Goal: Task Accomplishment & Management: Use online tool/utility

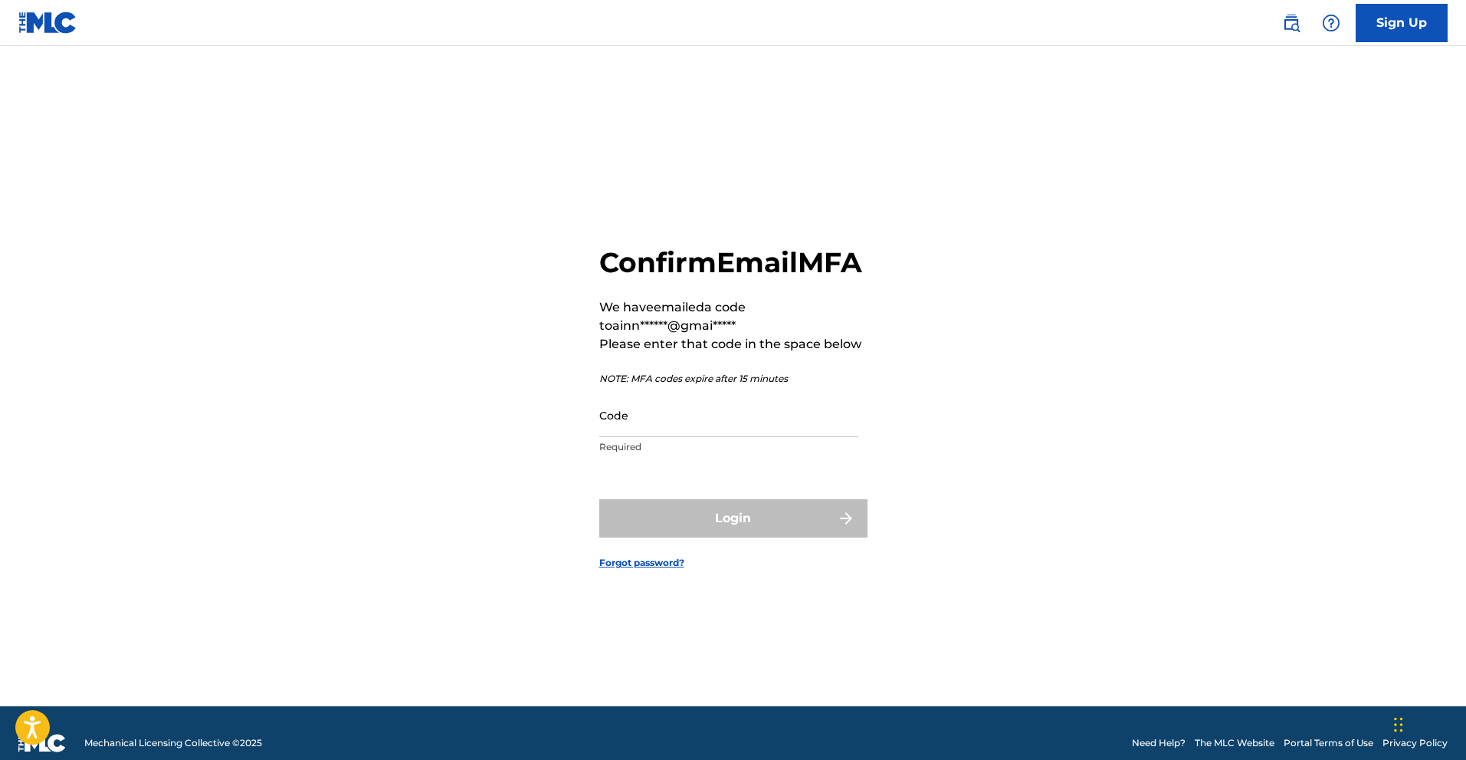
drag, startPoint x: 686, startPoint y: 444, endPoint x: 711, endPoint y: 453, distance: 26.9
click at [686, 437] on input "Code" at bounding box center [728, 415] width 259 height 44
paste input "306334"
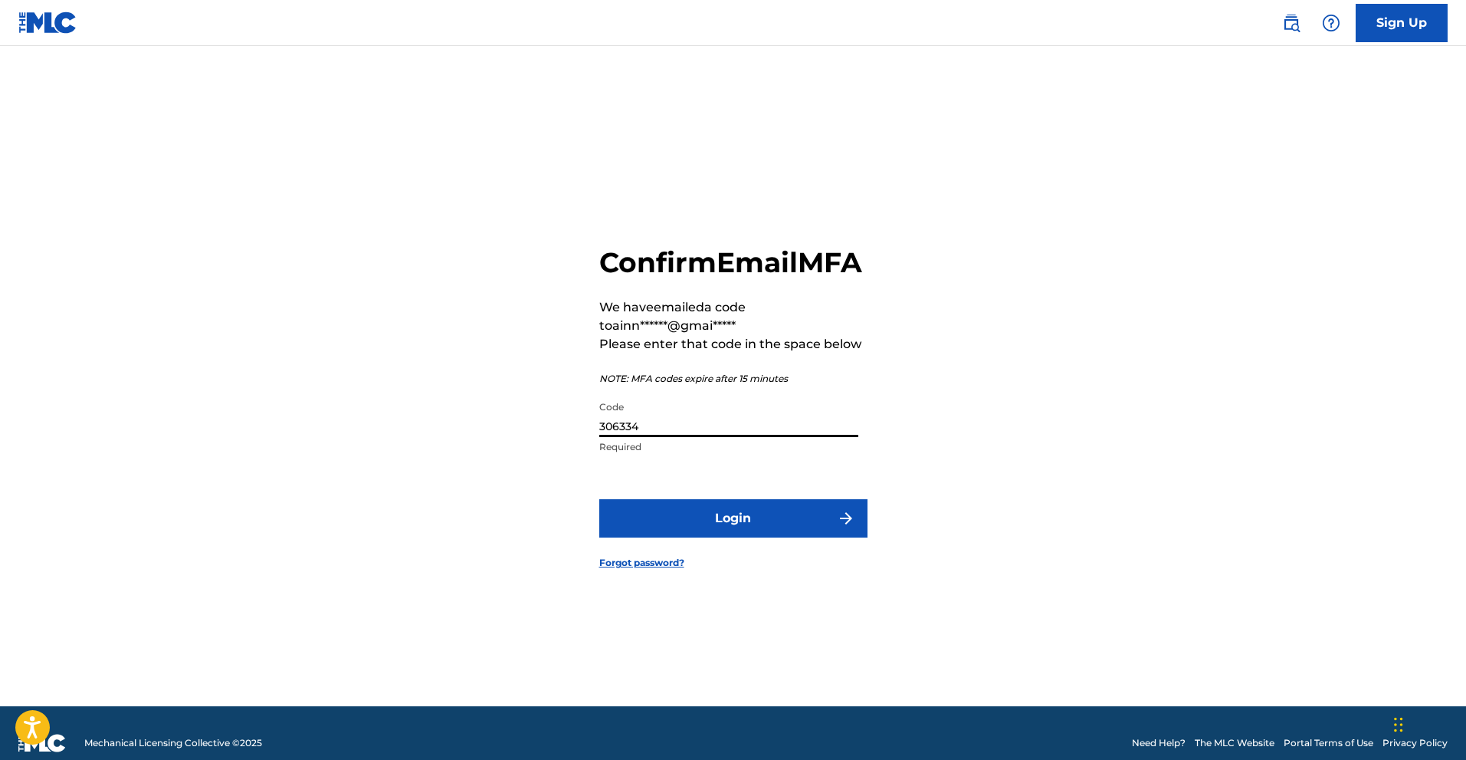
type input "306334"
click at [748, 524] on button "Login" at bounding box center [733, 518] width 268 height 38
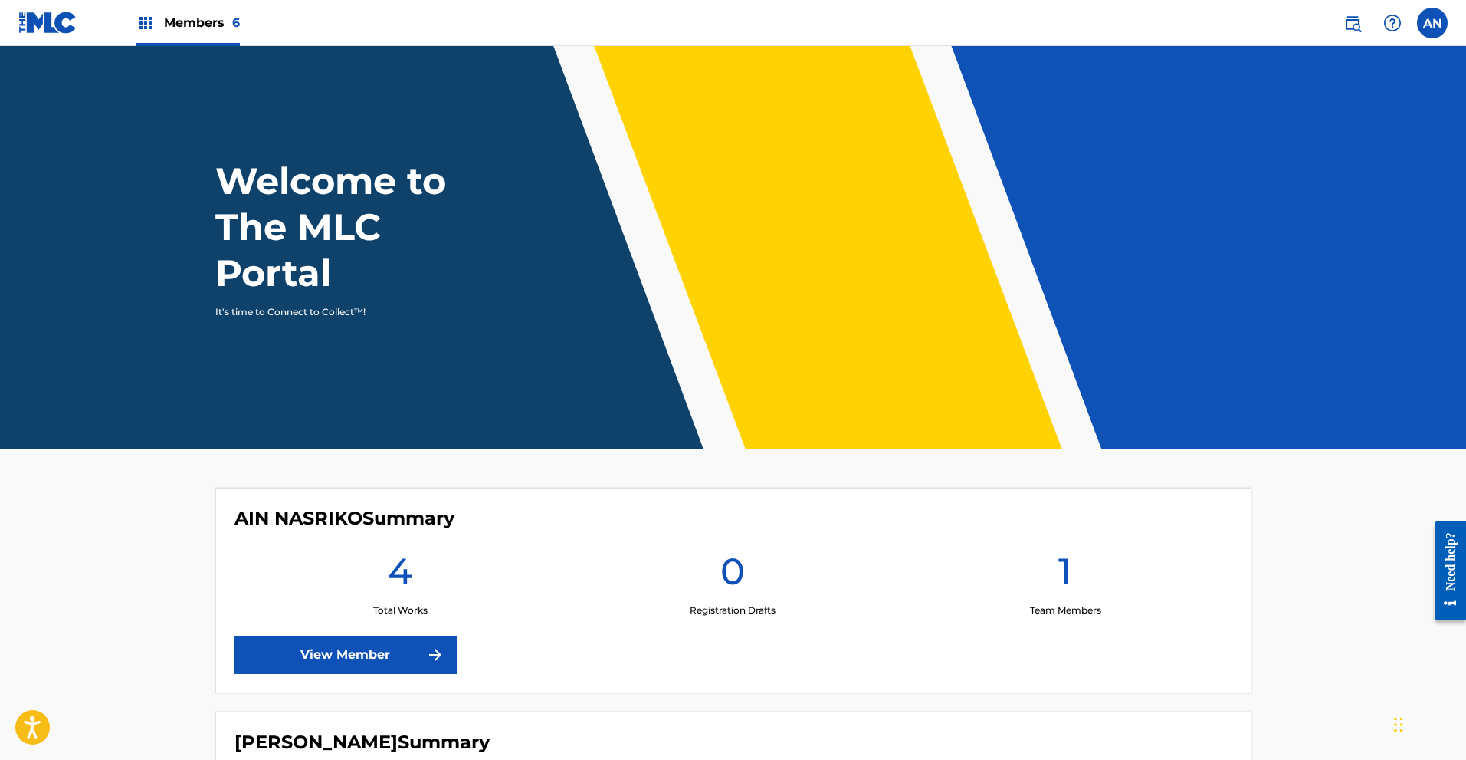
click at [211, 15] on span "Members 6" at bounding box center [202, 23] width 76 height 18
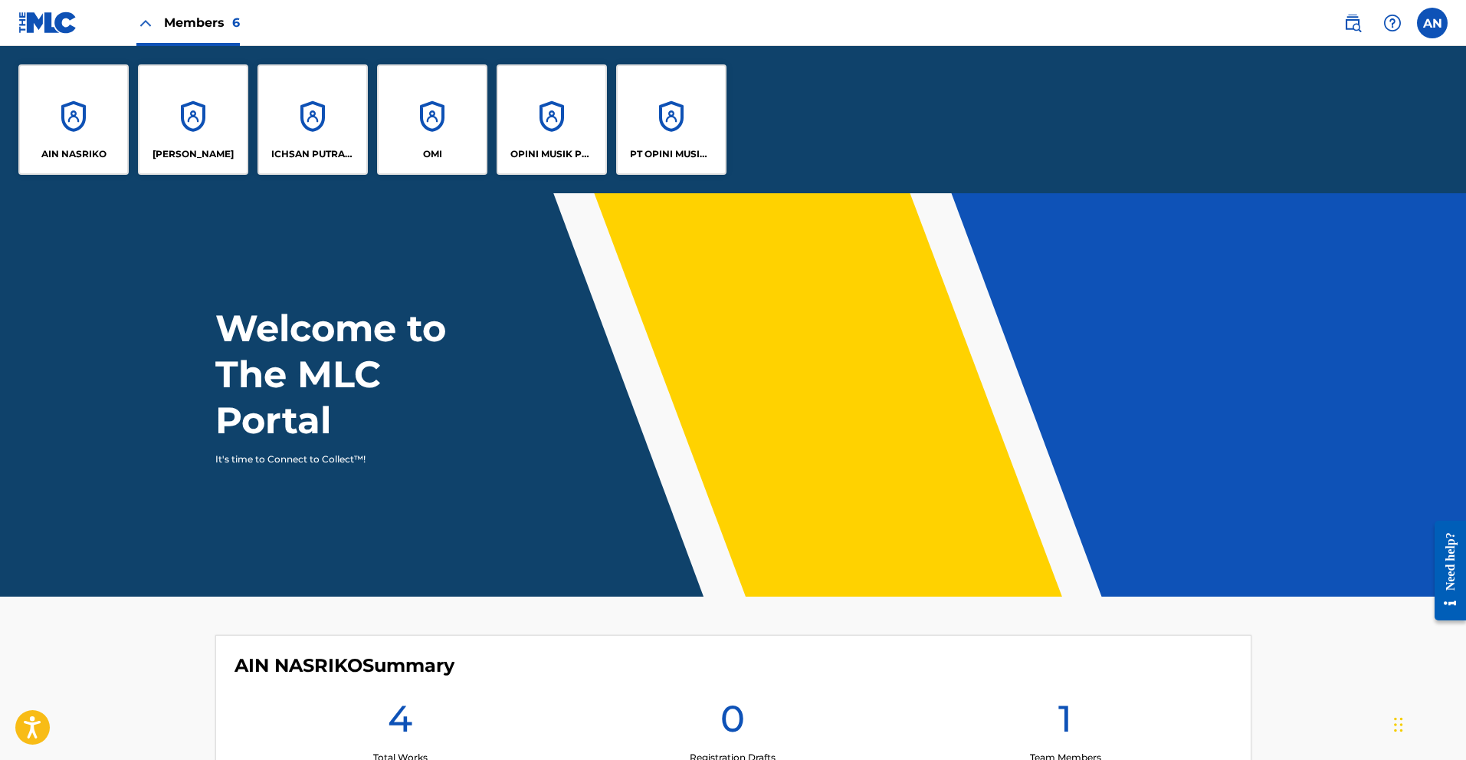
click at [668, 134] on div "PT OPINI MUSIK INDONESIA" at bounding box center [671, 119] width 110 height 110
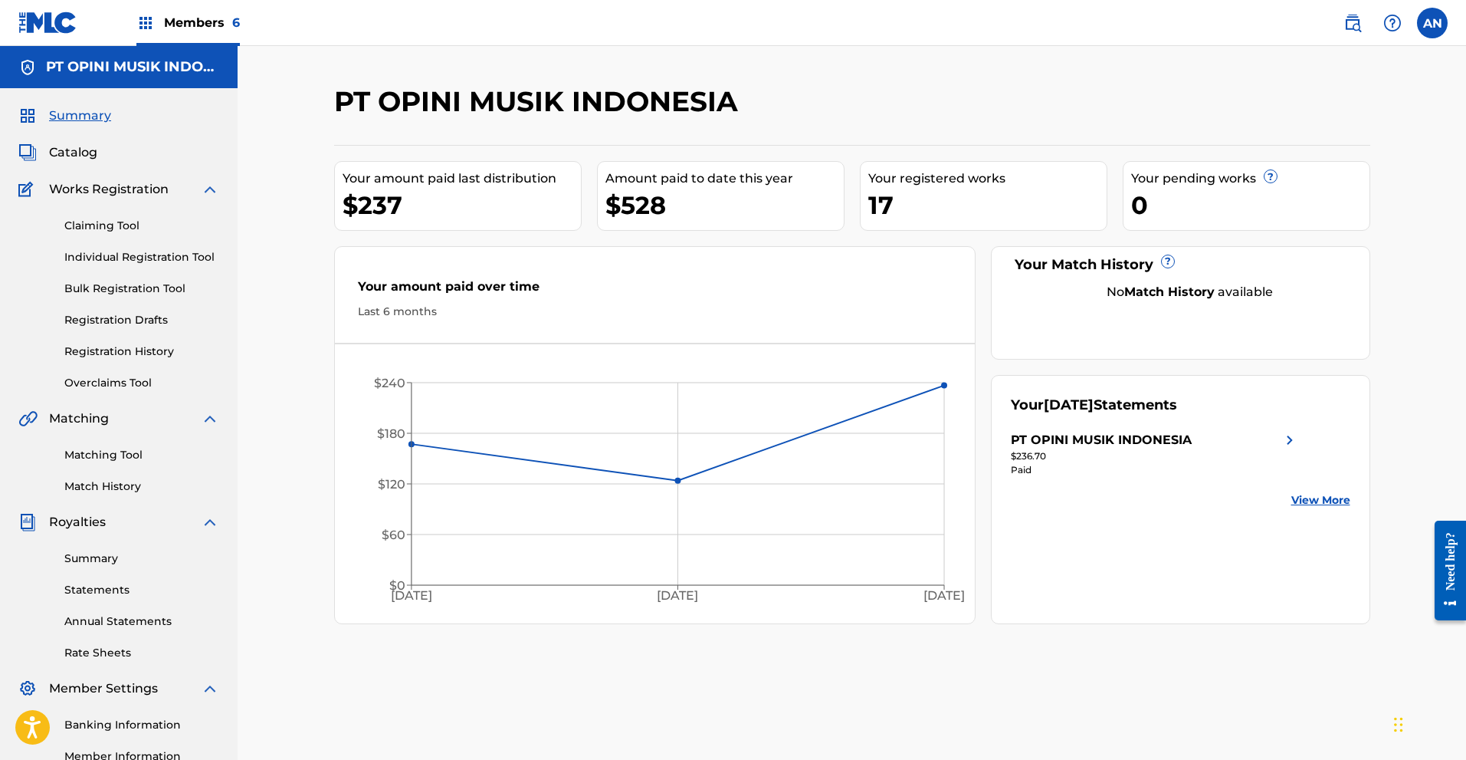
click at [77, 157] on span "Catalog" at bounding box center [73, 152] width 48 height 18
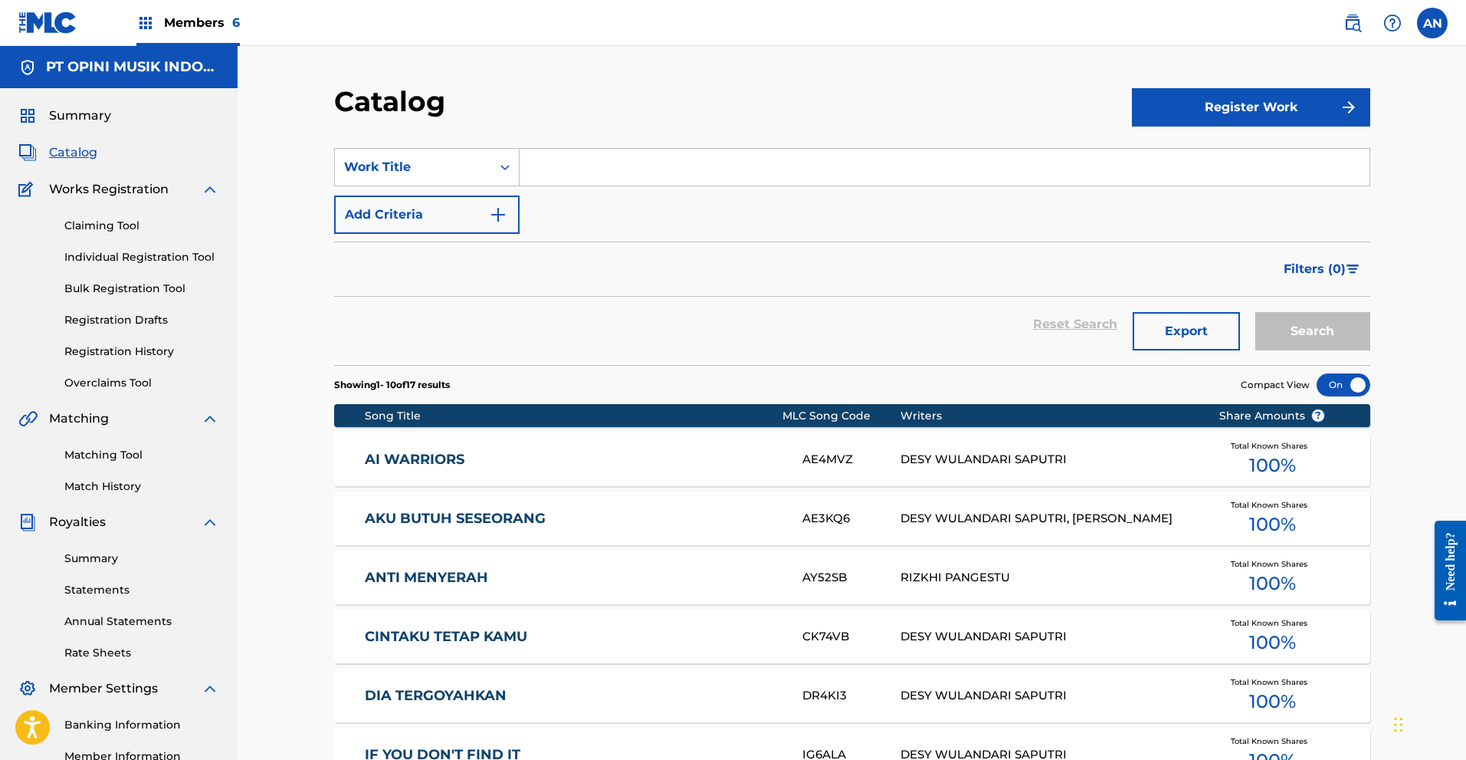
click at [1201, 113] on button "Register Work" at bounding box center [1251, 107] width 238 height 38
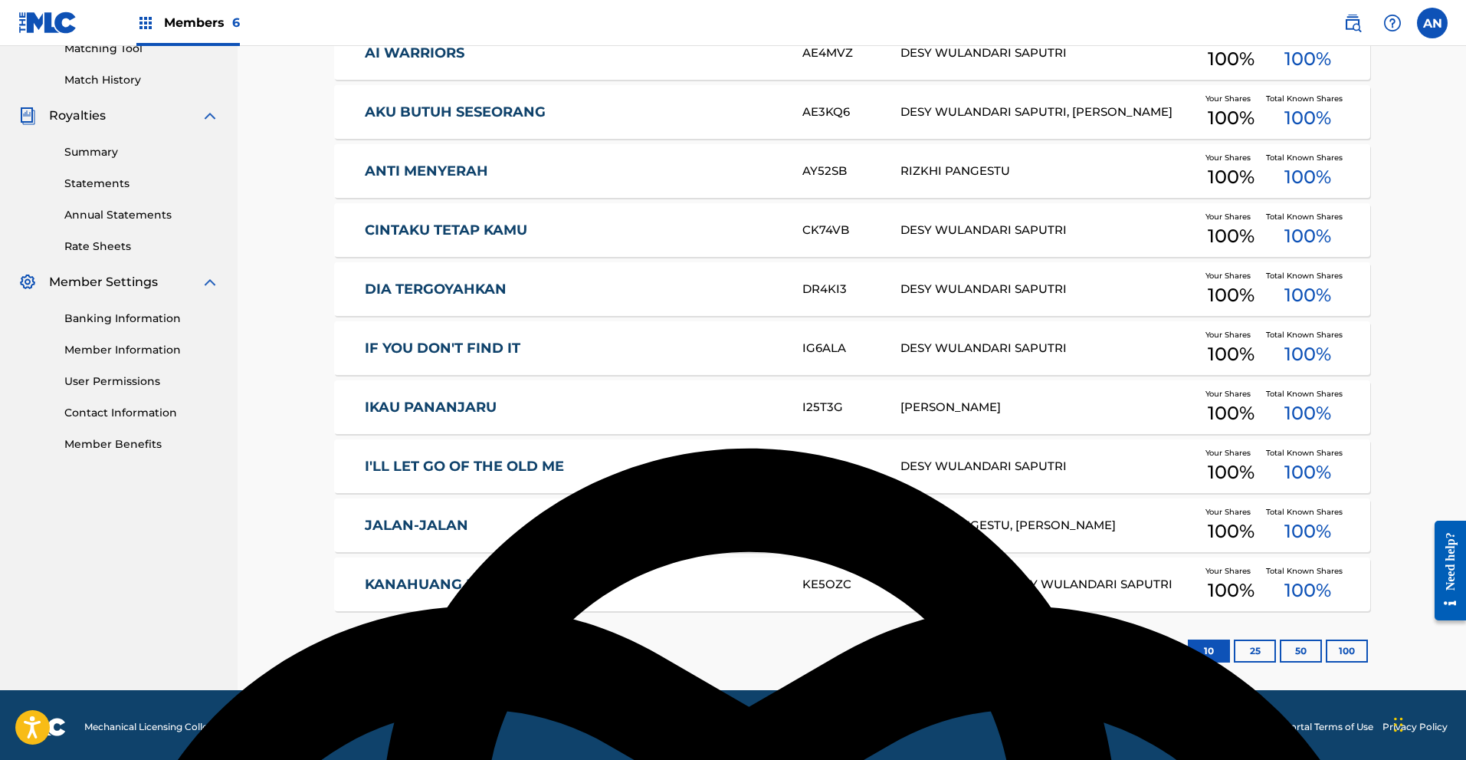
scroll to position [410, 0]
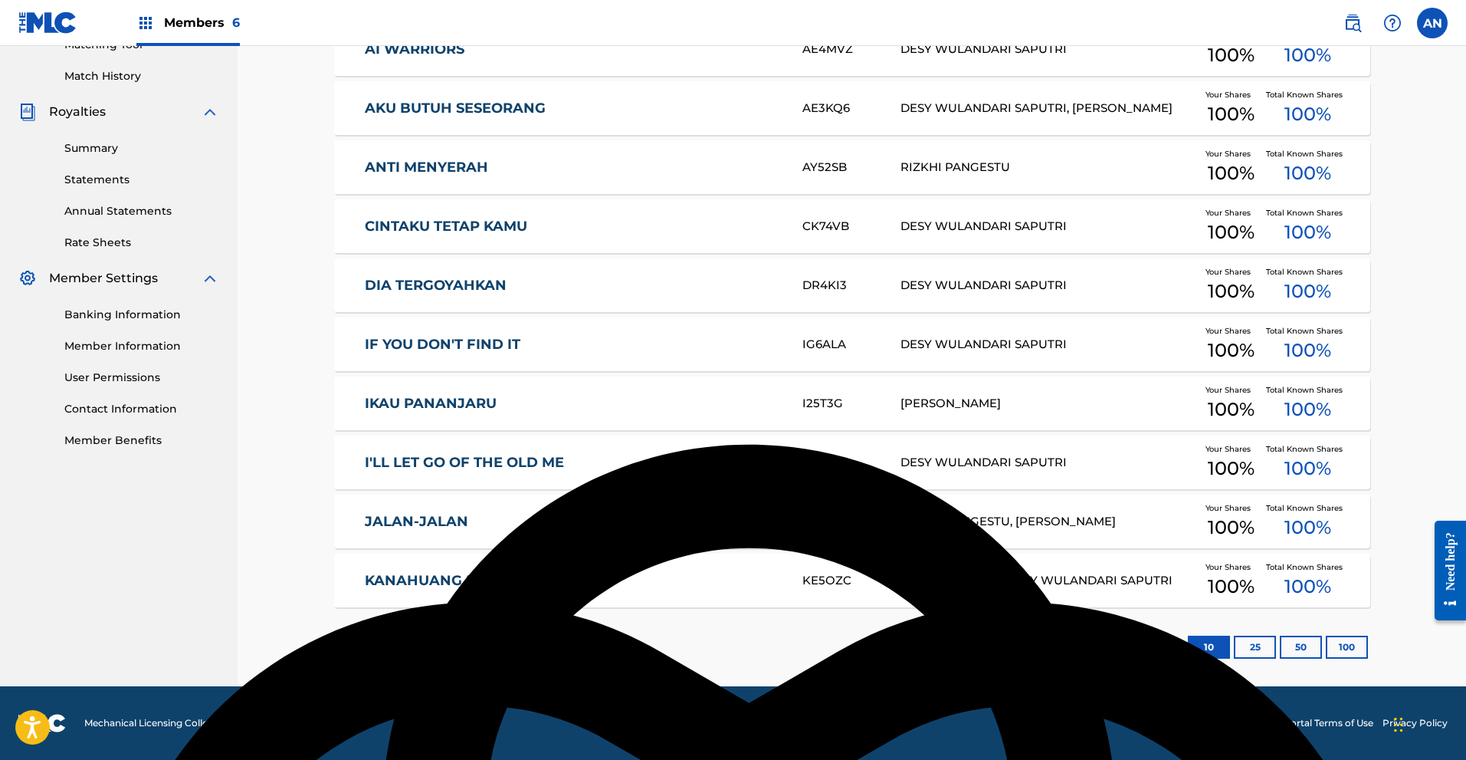
click at [462, 645] on div "2" at bounding box center [454, 647] width 30 height 30
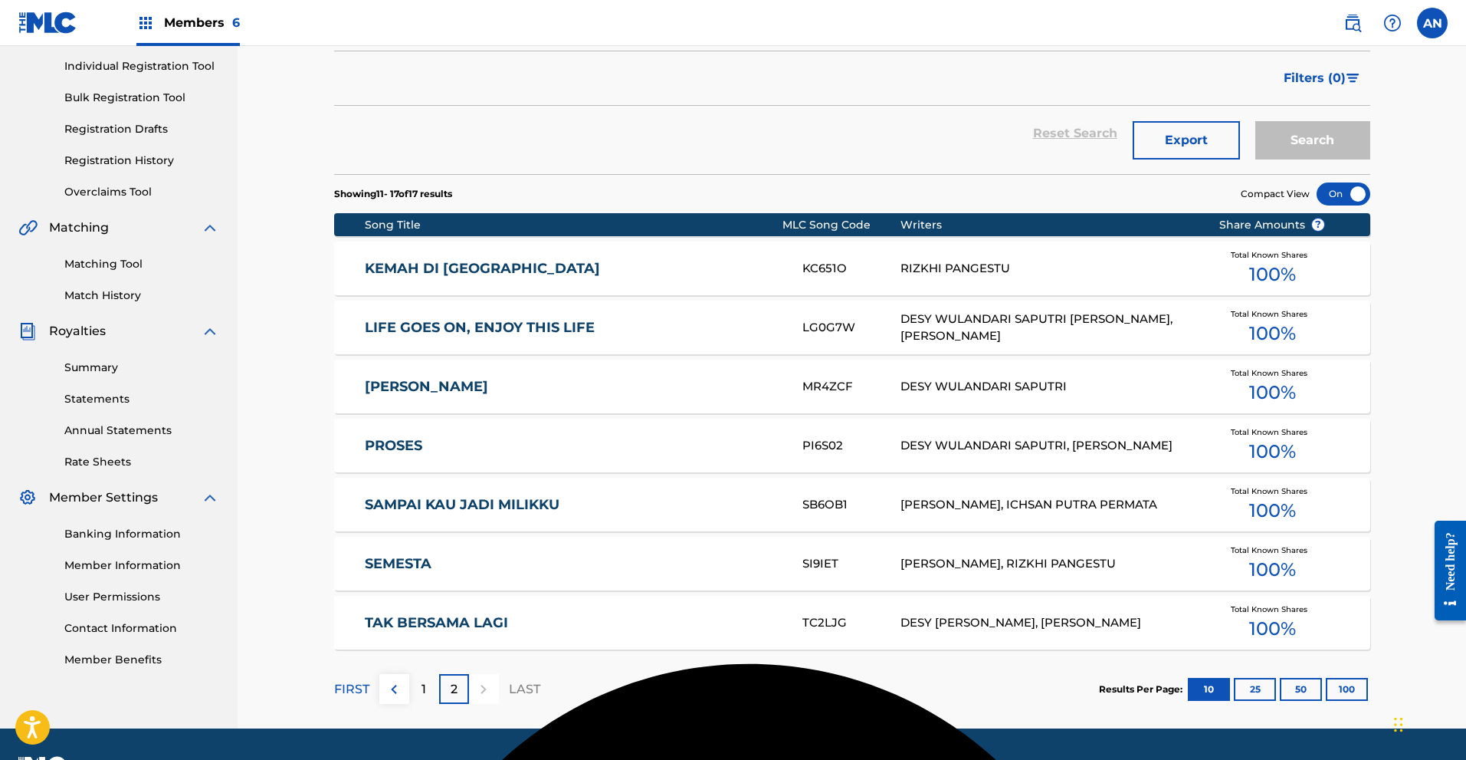
scroll to position [233, 0]
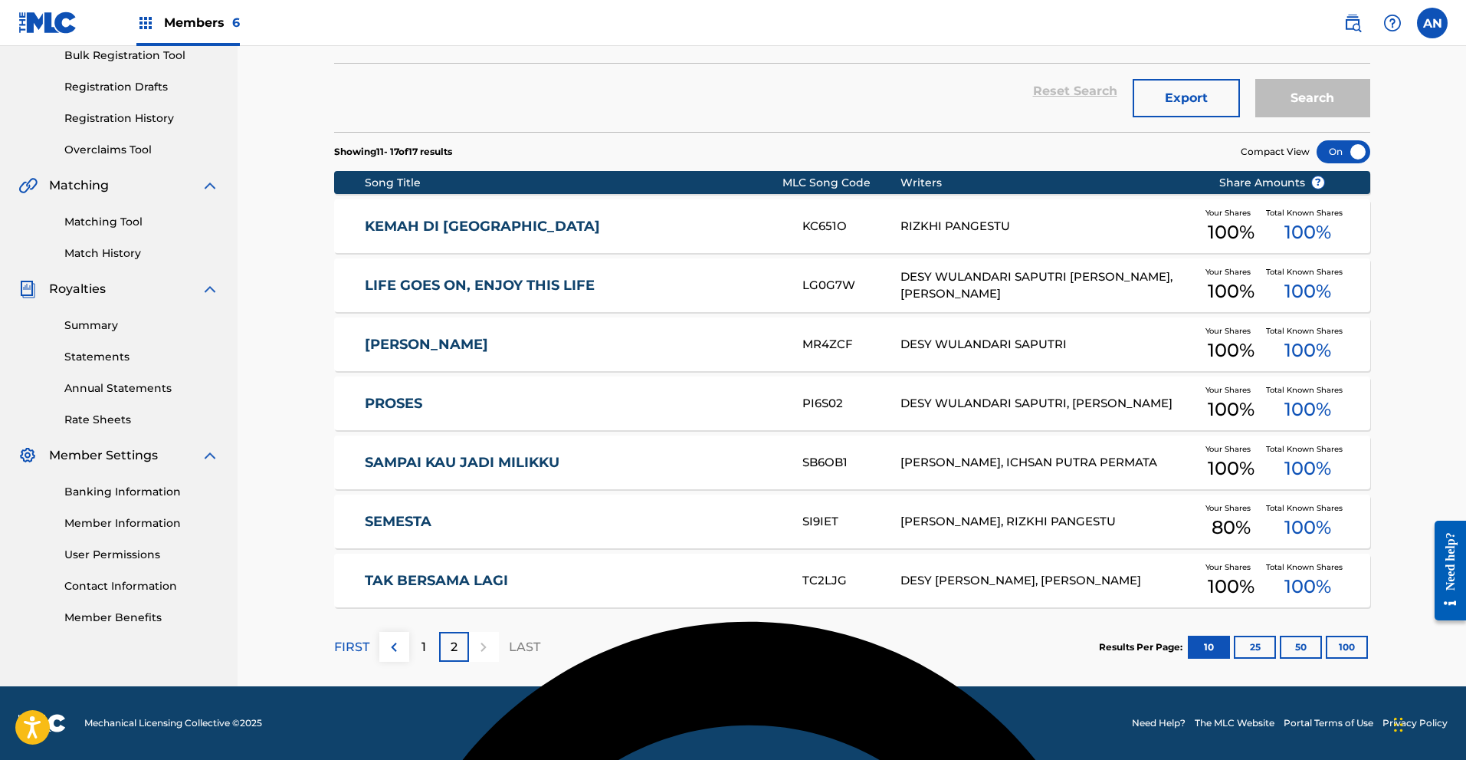
click at [415, 634] on div "1" at bounding box center [424, 647] width 30 height 30
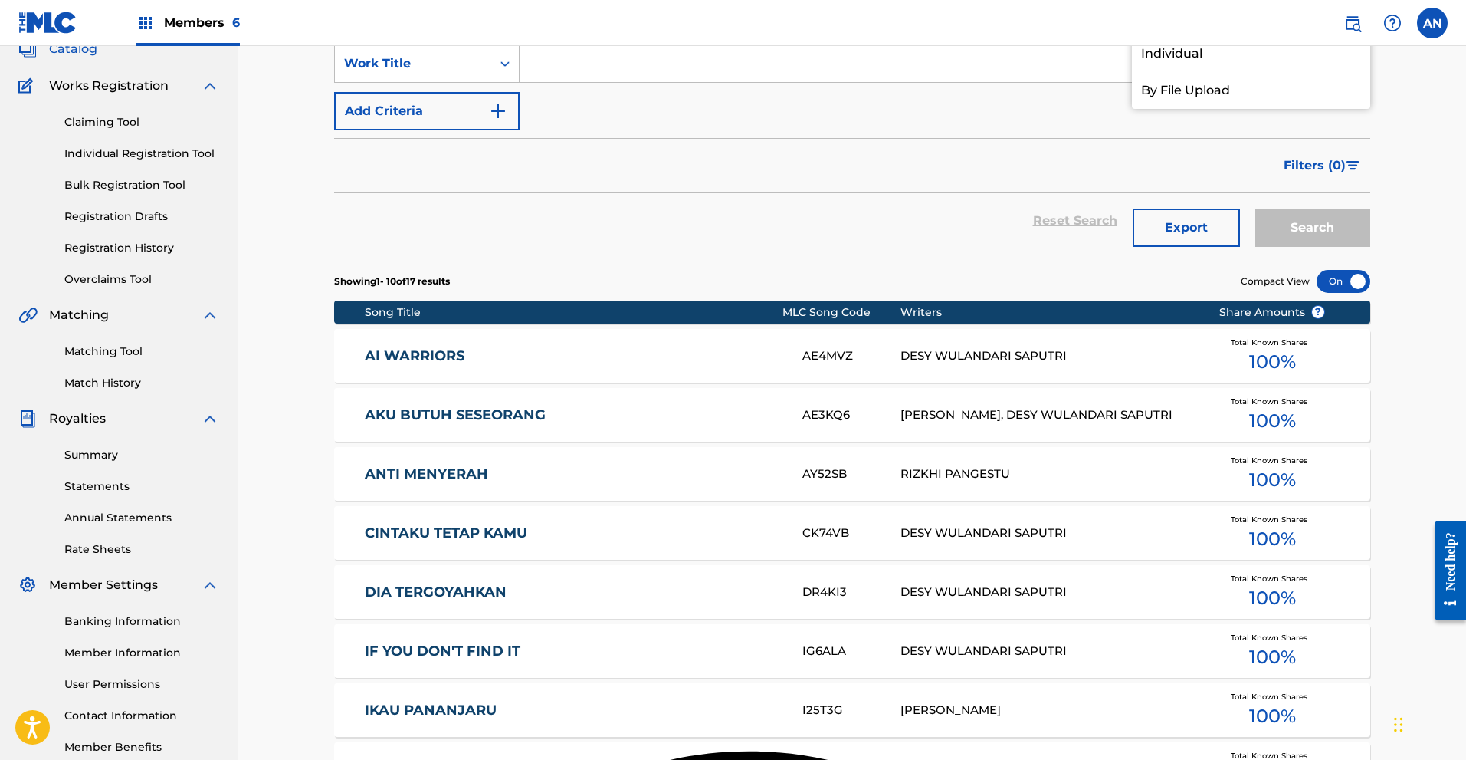
scroll to position [0, 0]
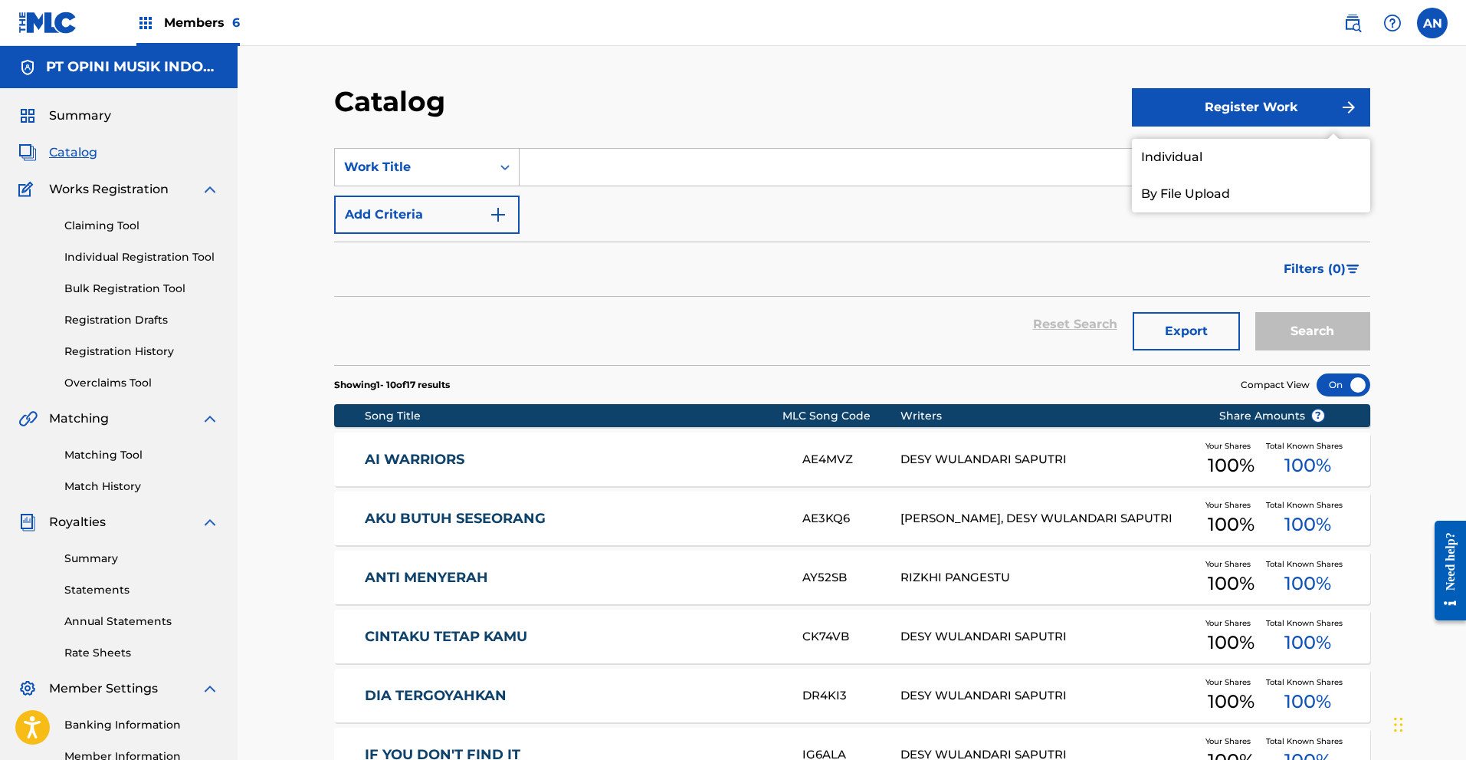
click at [1196, 153] on link "Individual" at bounding box center [1251, 157] width 238 height 37
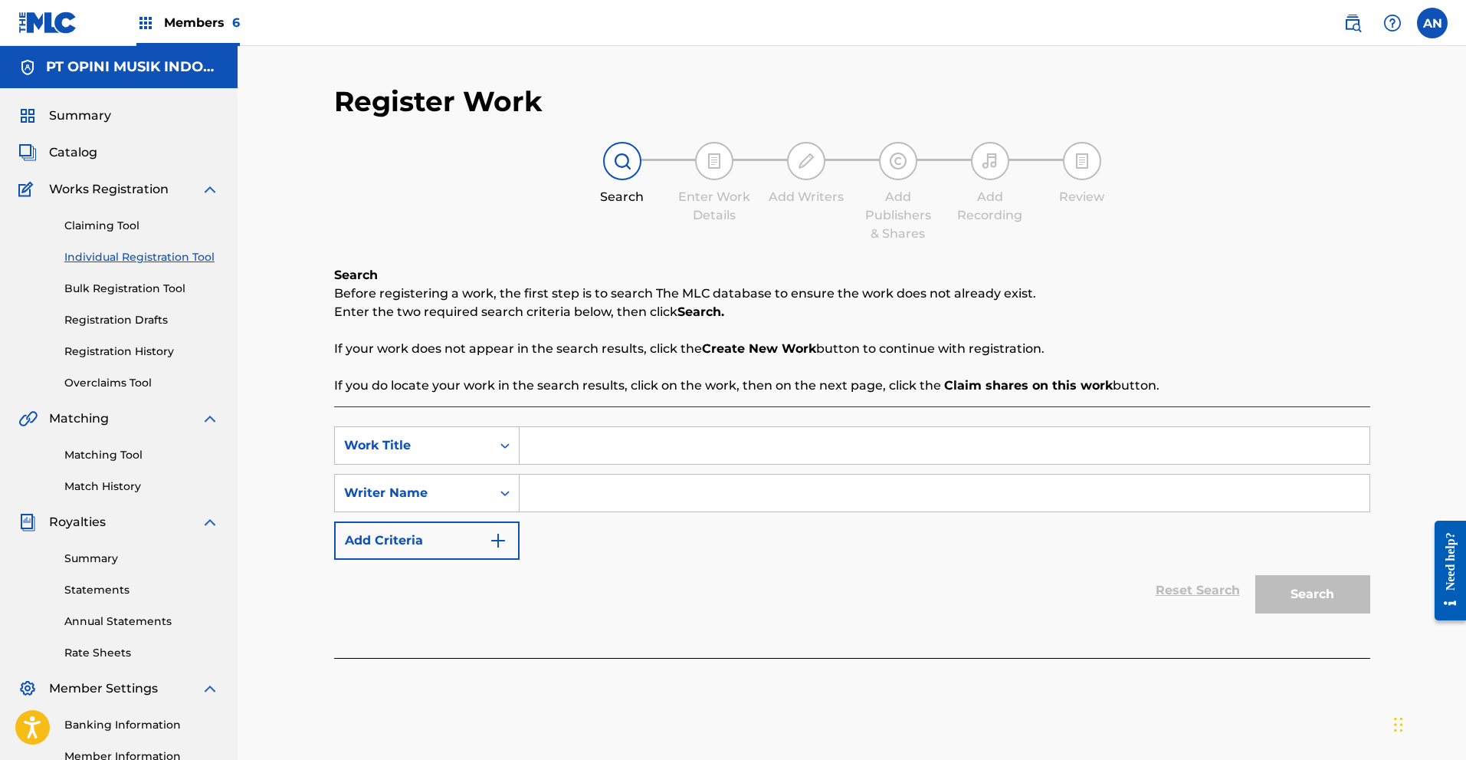
click at [608, 451] on input "Search Form" at bounding box center [945, 445] width 850 height 37
type input "ela baper"
click at [776, 574] on div "Reset Search Search" at bounding box center [852, 590] width 1036 height 61
click at [672, 494] on input "Search Form" at bounding box center [945, 492] width 850 height 37
click at [481, 497] on div "Writer Name" at bounding box center [413, 493] width 138 height 18
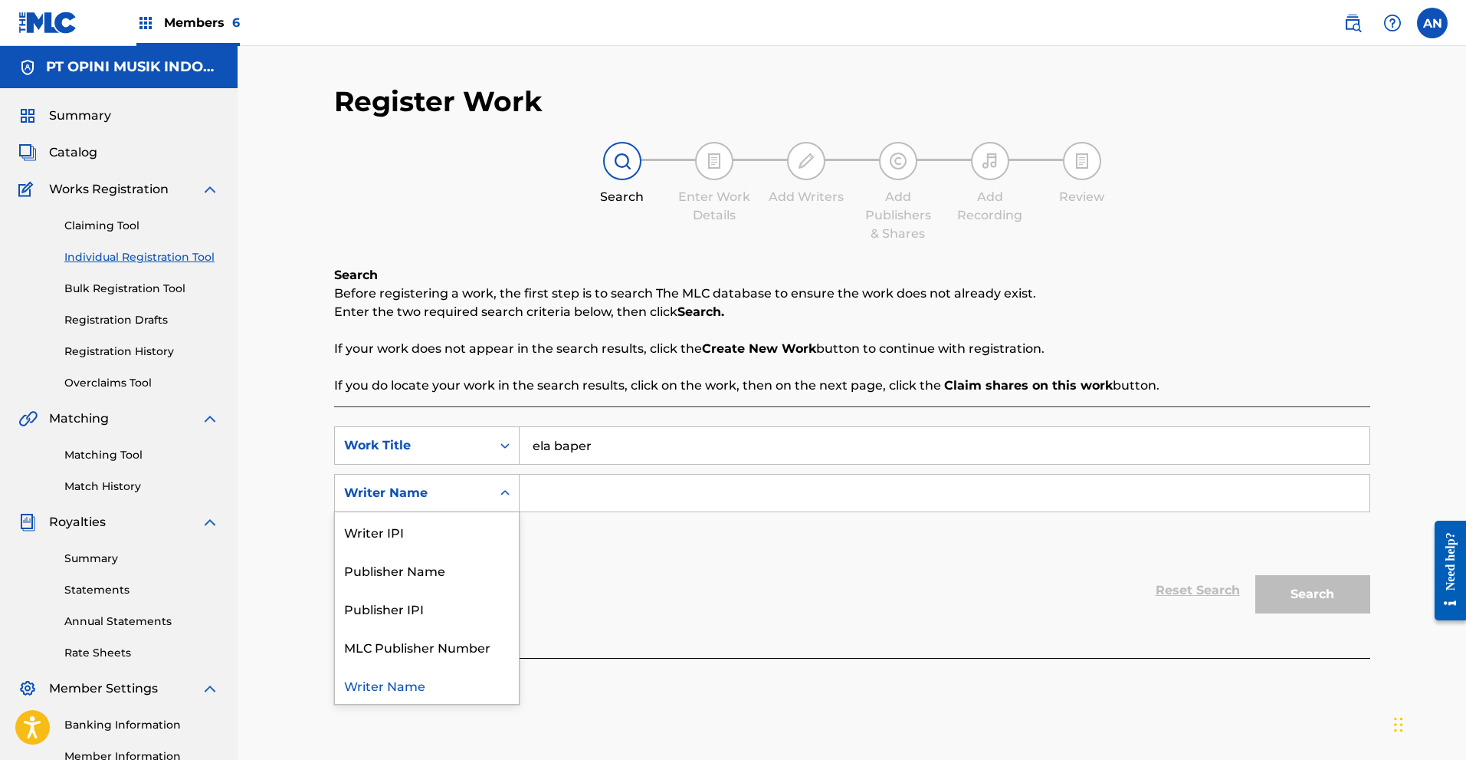
click at [602, 484] on input "Search Form" at bounding box center [945, 492] width 850 height 37
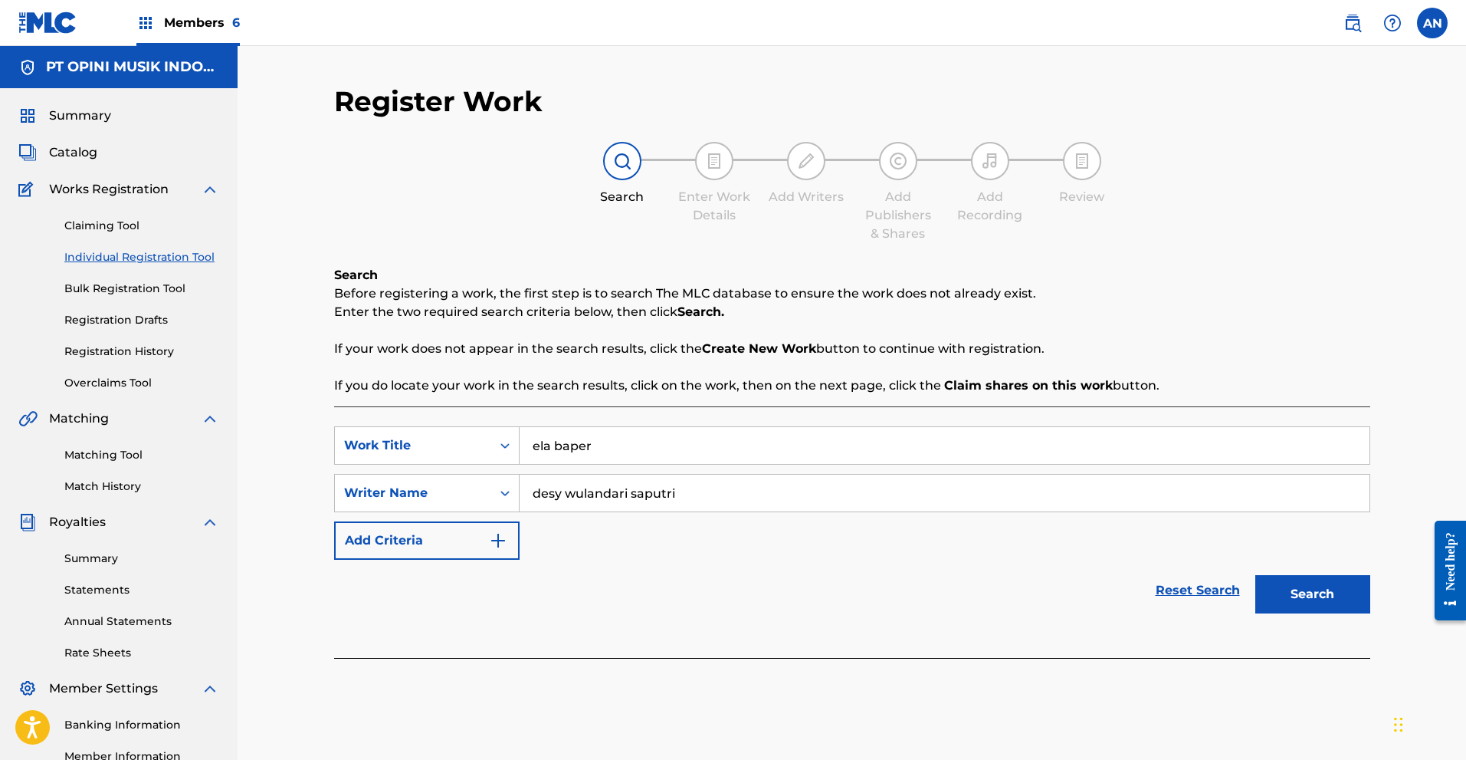
type input "desy wulandari saputri"
click at [1280, 592] on button "Search" at bounding box center [1312, 594] width 115 height 38
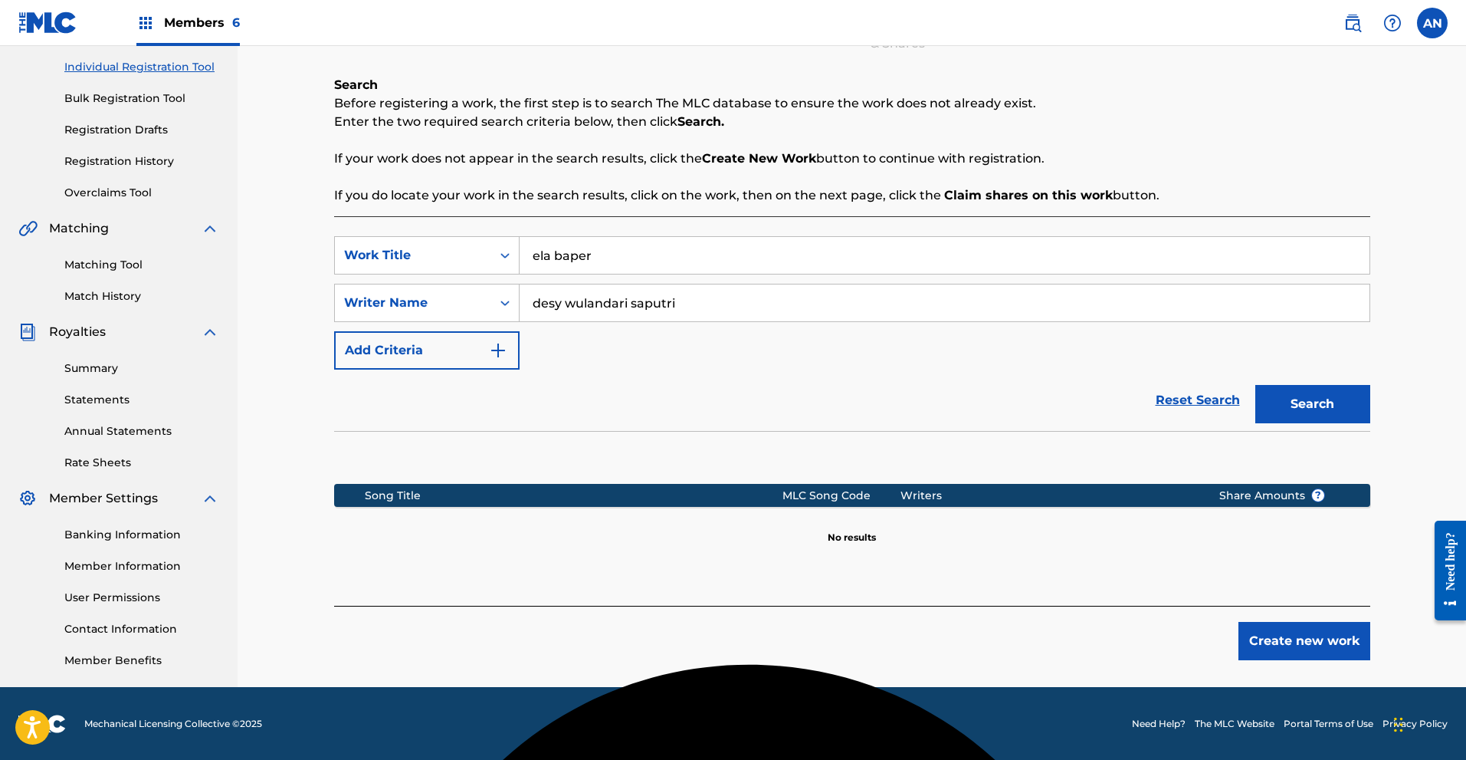
scroll to position [191, 0]
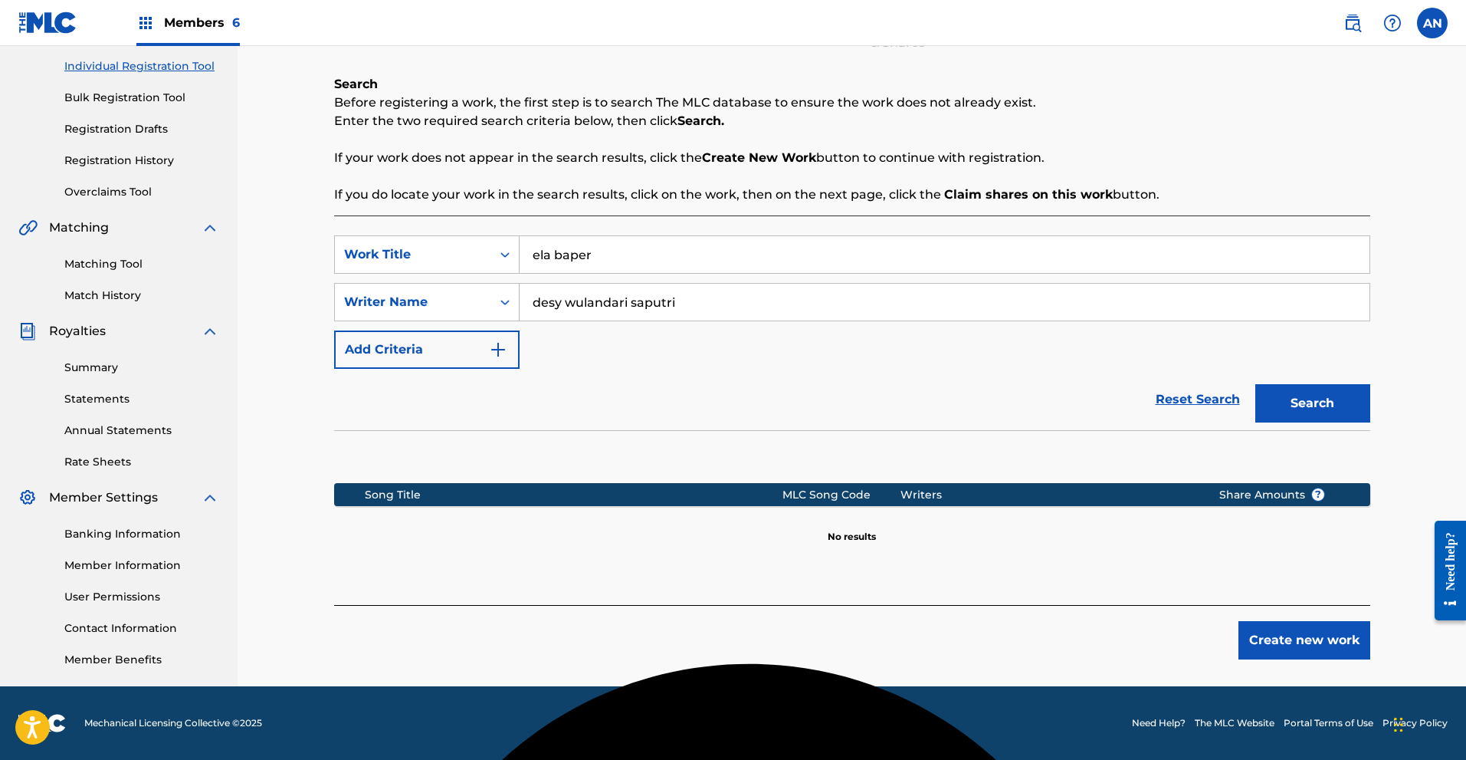
click at [1318, 642] on button "Create new work" at bounding box center [1305, 640] width 132 height 38
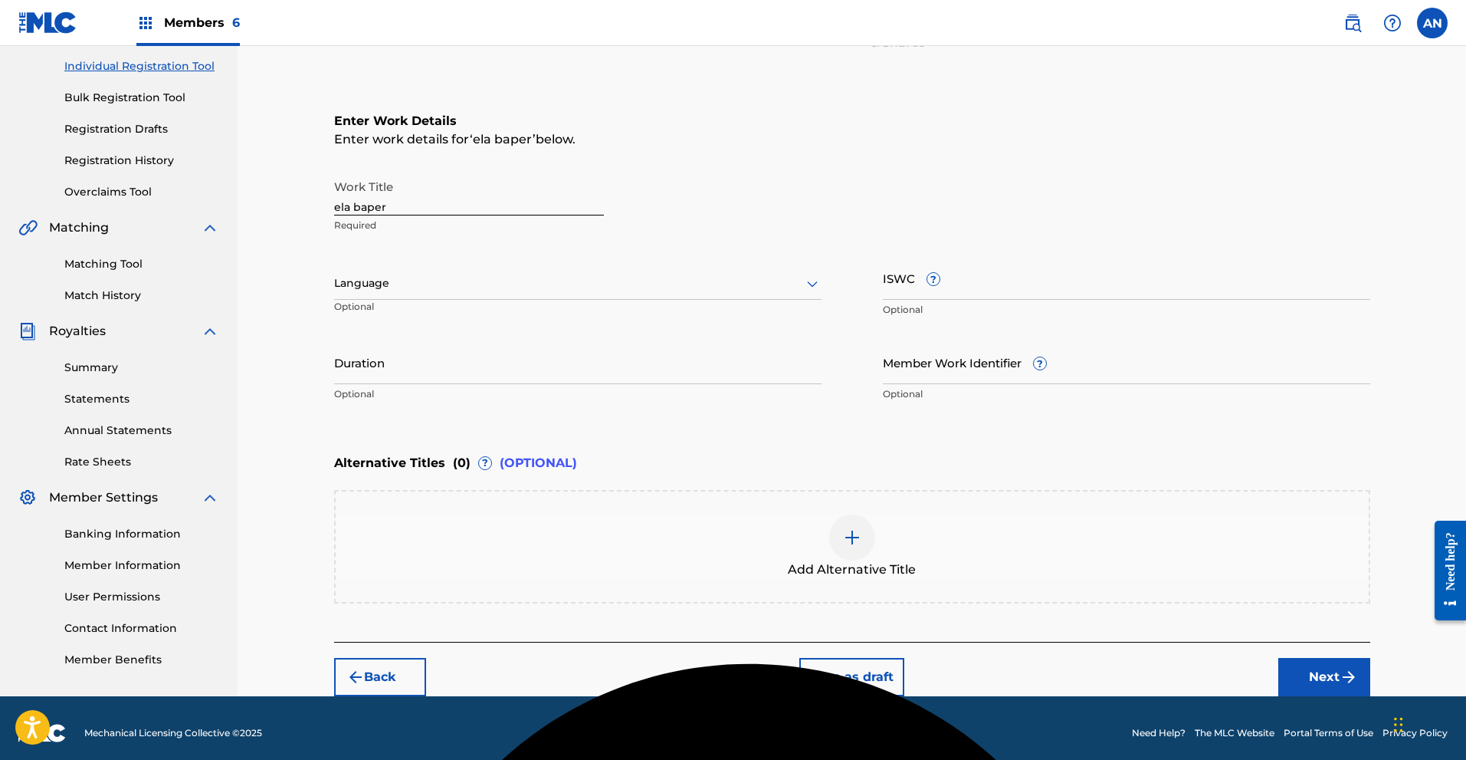
type textarea "er"
drag, startPoint x: 419, startPoint y: 208, endPoint x: 275, endPoint y: 207, distance: 144.1
click at [275, 207] on div "Register Work Search Enter Work Details Add Writers Add Publishers & Shares Add…" at bounding box center [852, 275] width 1229 height 841
click at [404, 200] on input "ela baper" at bounding box center [469, 194] width 270 height 44
drag, startPoint x: 427, startPoint y: 199, endPoint x: 311, endPoint y: 199, distance: 115.7
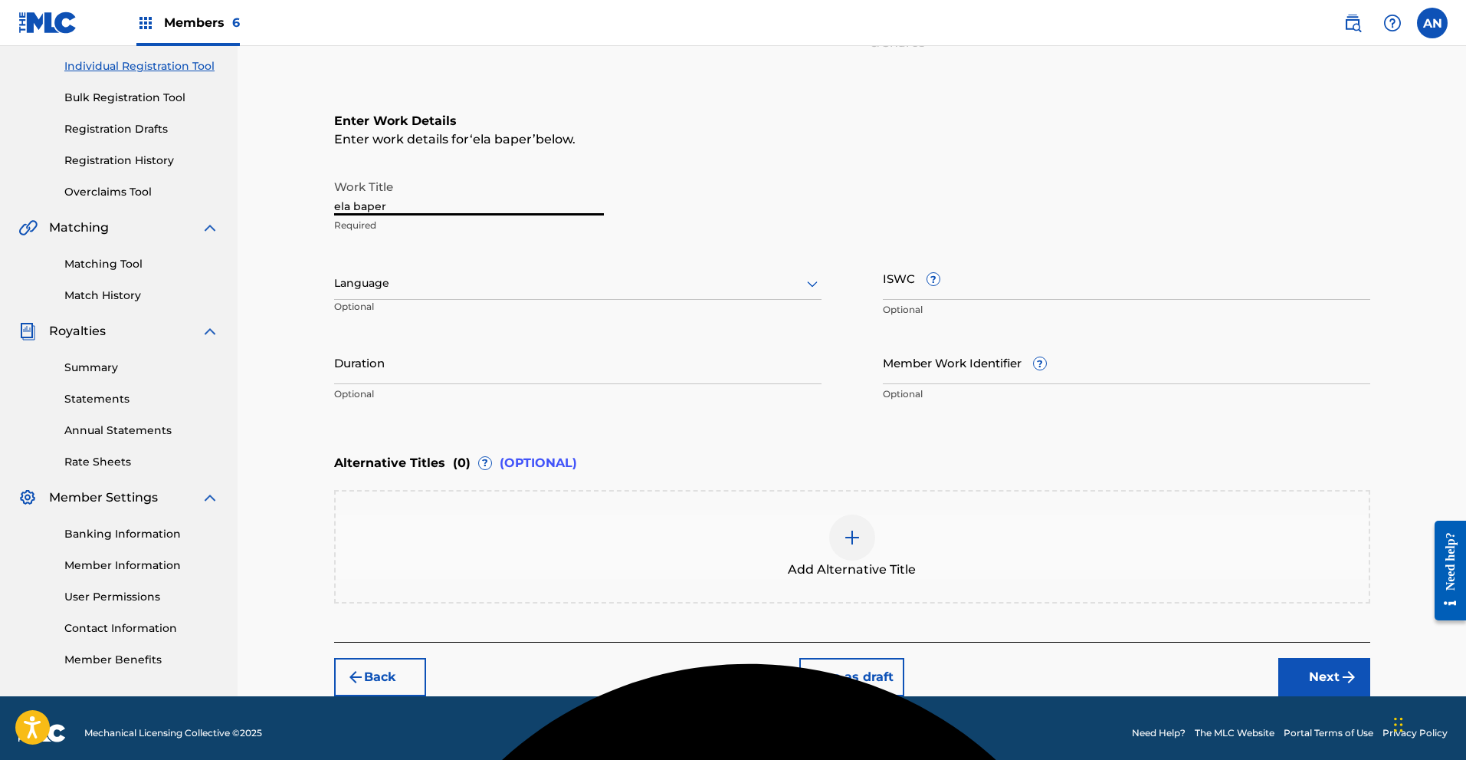
click at [311, 199] on div "Register Work Search Enter Work Details Add Writers Add Publishers & Shares Add…" at bounding box center [852, 275] width 1229 height 841
paste input "Ela B"
type input "Ela Baper"
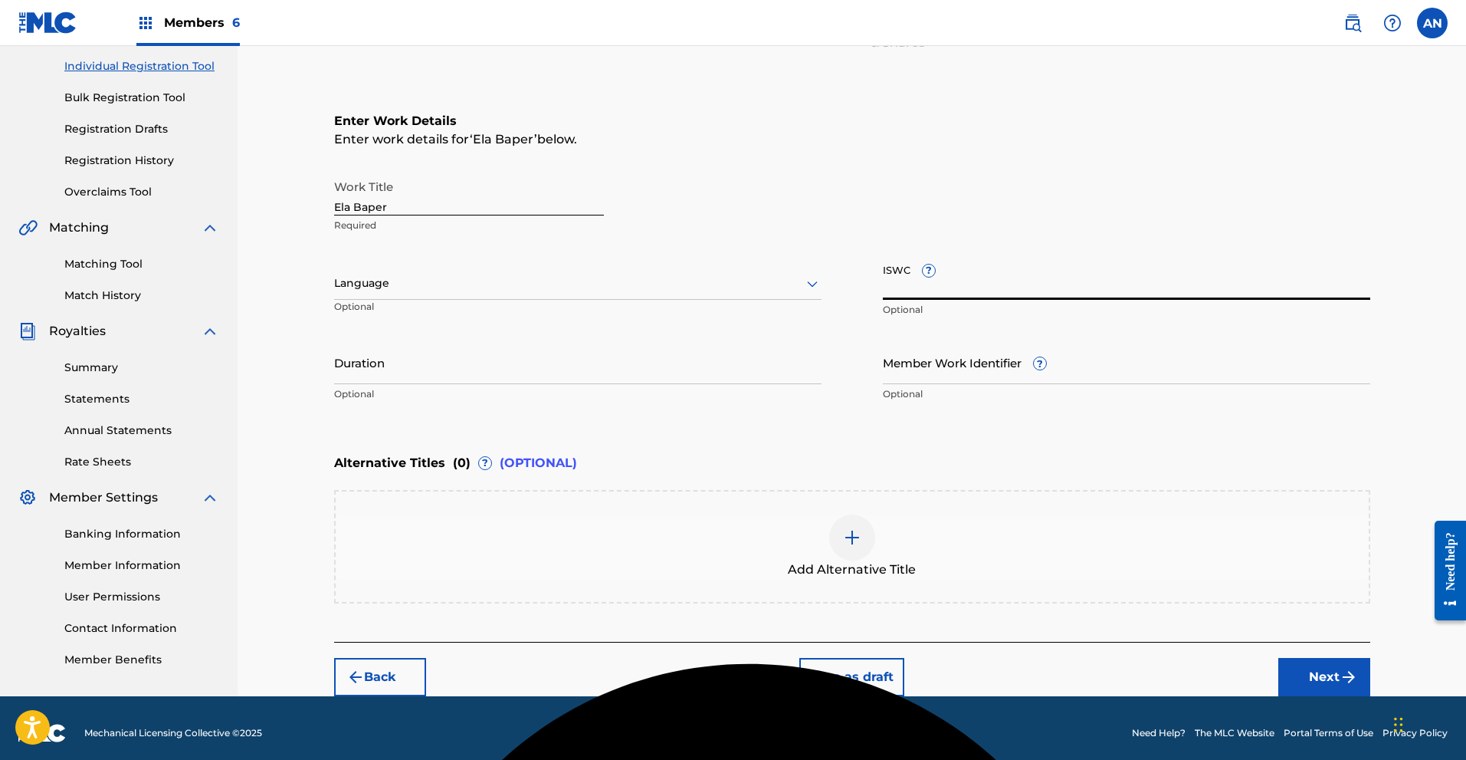
click at [933, 293] on input "ISWC ?" at bounding box center [1126, 278] width 487 height 44
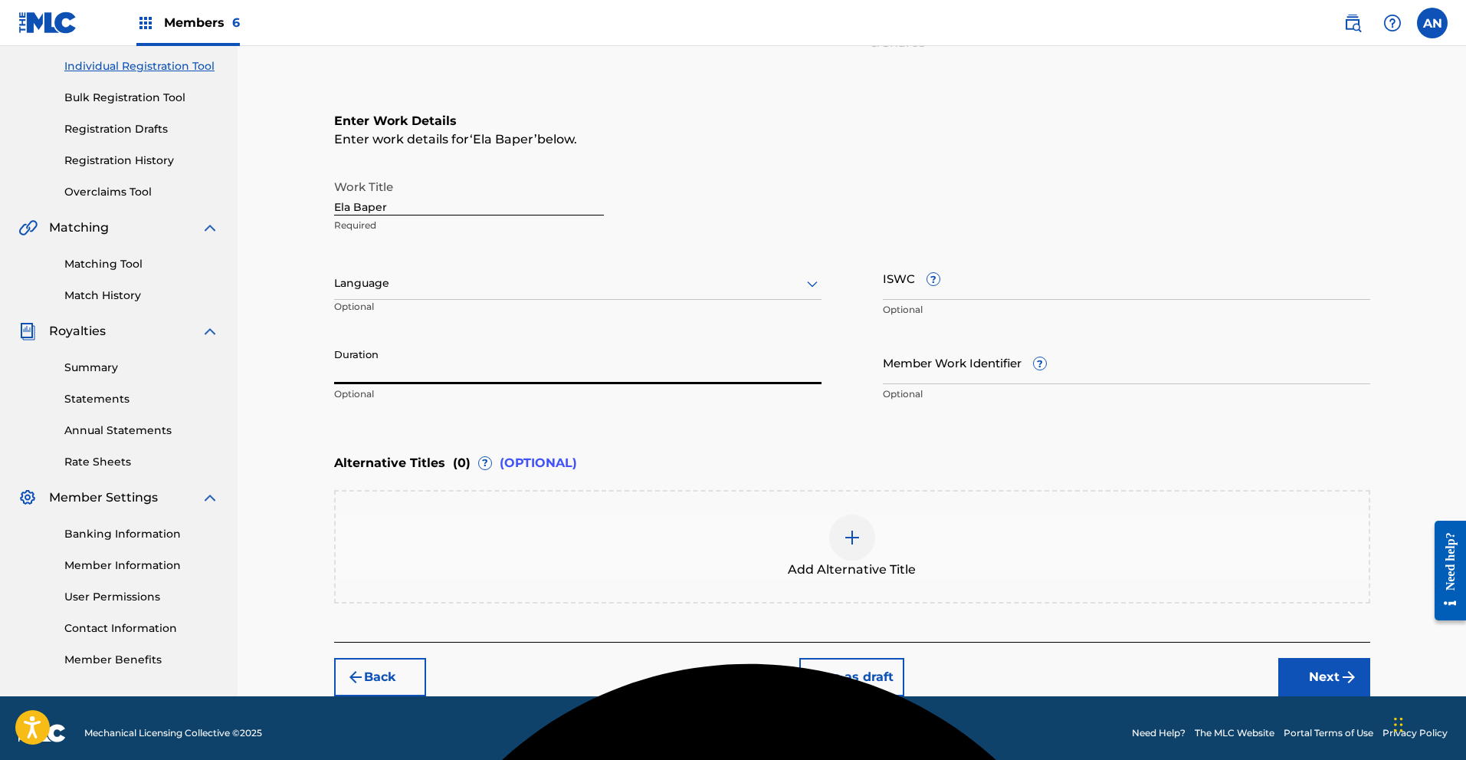
click at [396, 372] on input "Duration" at bounding box center [577, 362] width 487 height 44
type input "03:05"
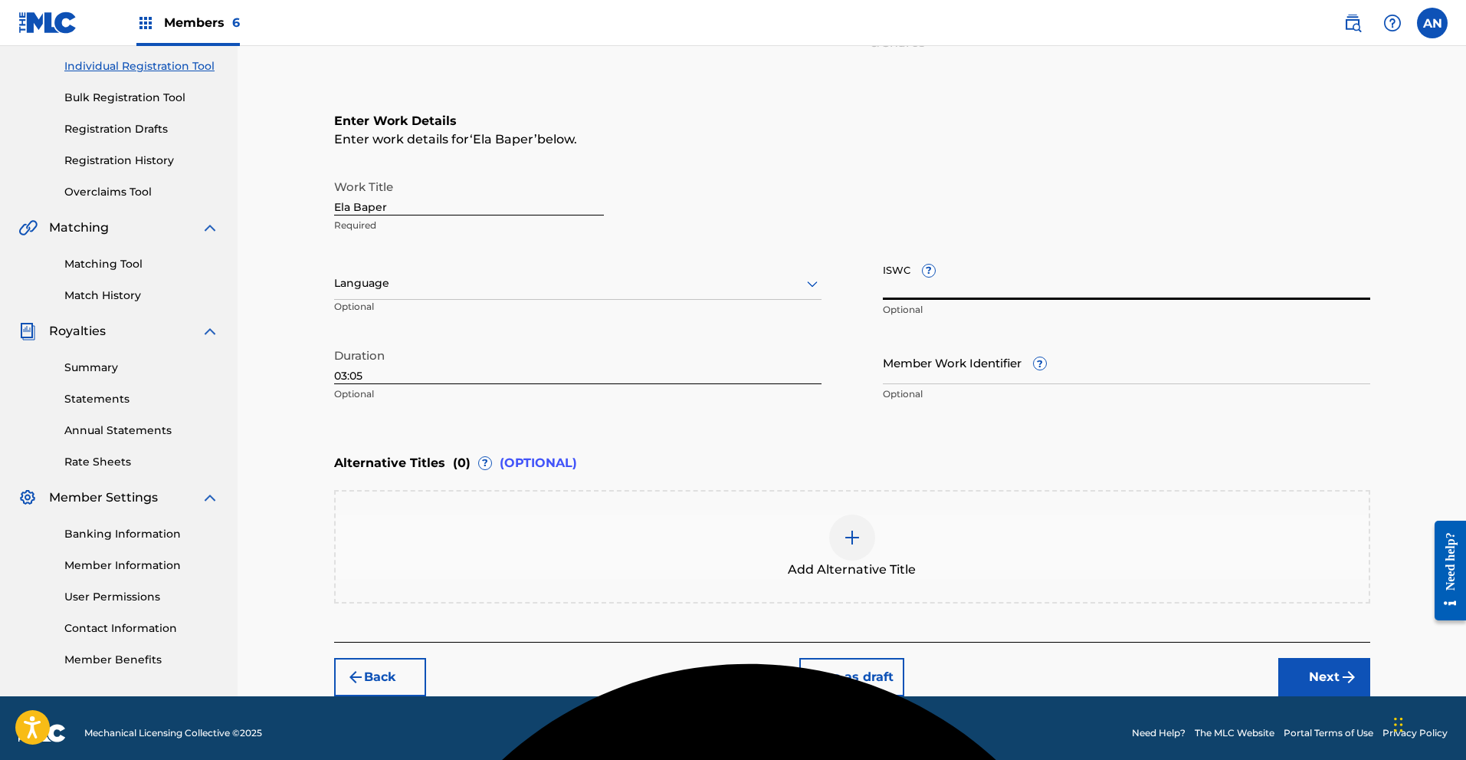
click at [898, 293] on input "ISWC ?" at bounding box center [1126, 278] width 487 height 44
click at [933, 376] on input "Member Work Identifier ?" at bounding box center [1126, 362] width 487 height 44
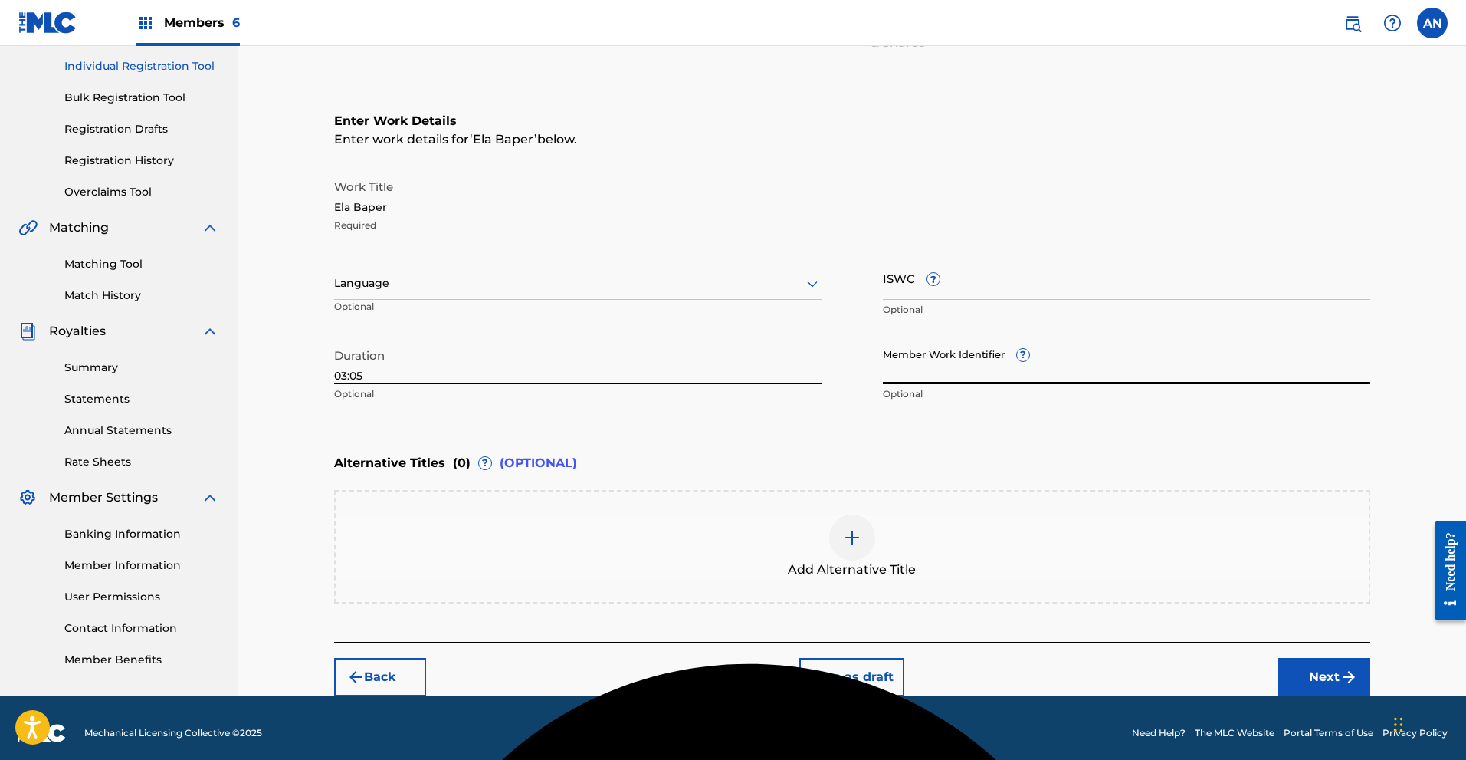
paste input "931735334"
type input "931735334"
click at [911, 287] on input "ISWC ?" at bounding box center [1126, 278] width 487 height 44
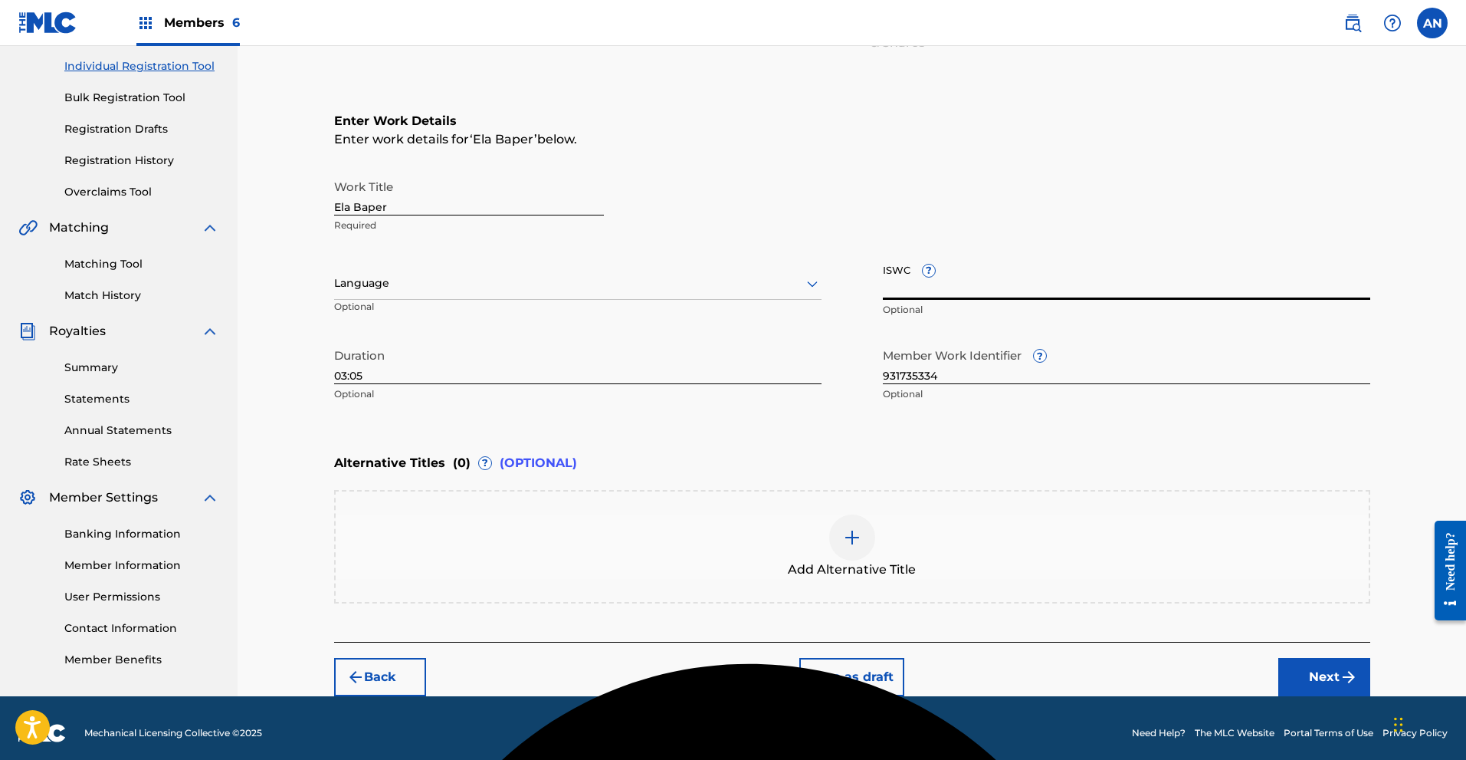
click at [394, 668] on button "Back" at bounding box center [380, 677] width 92 height 38
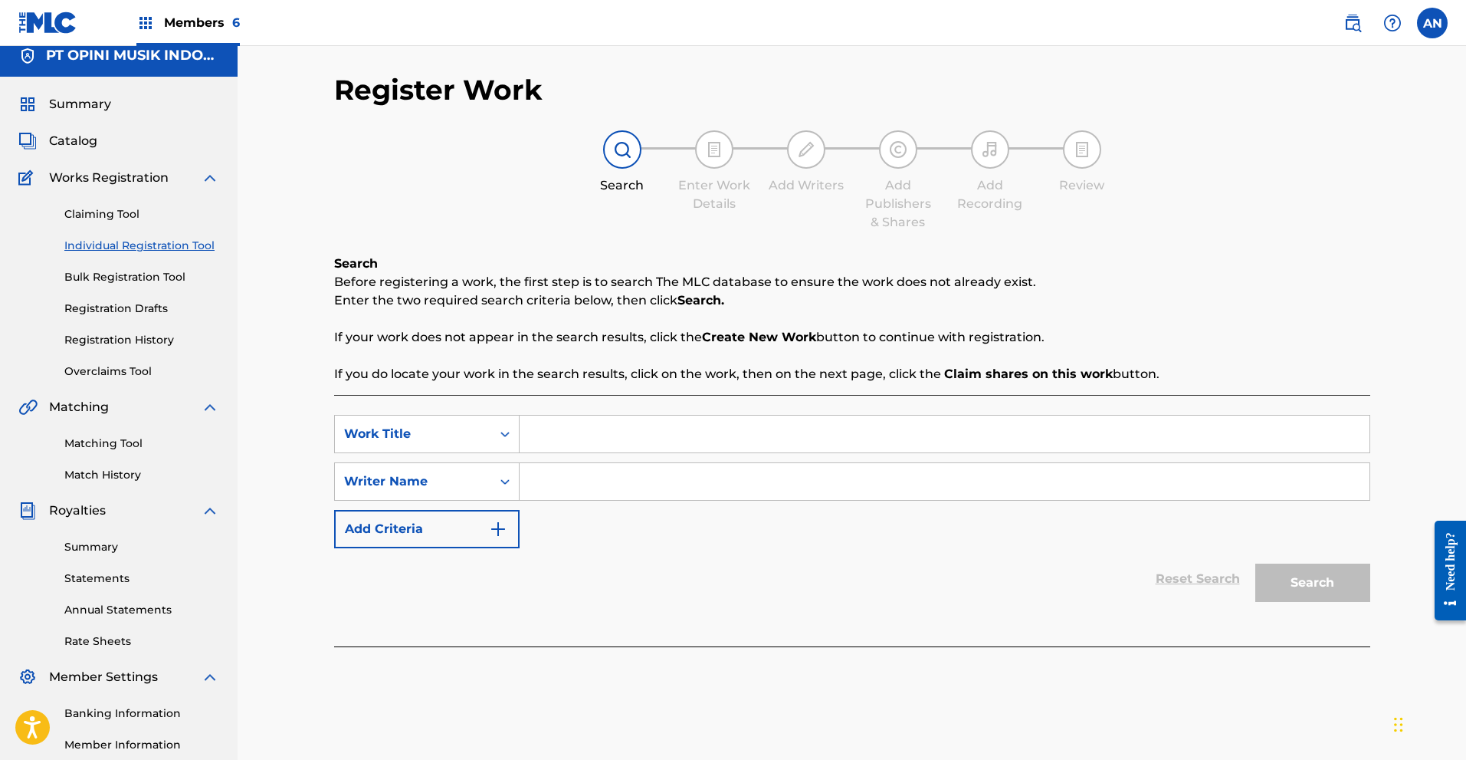
scroll to position [0, 0]
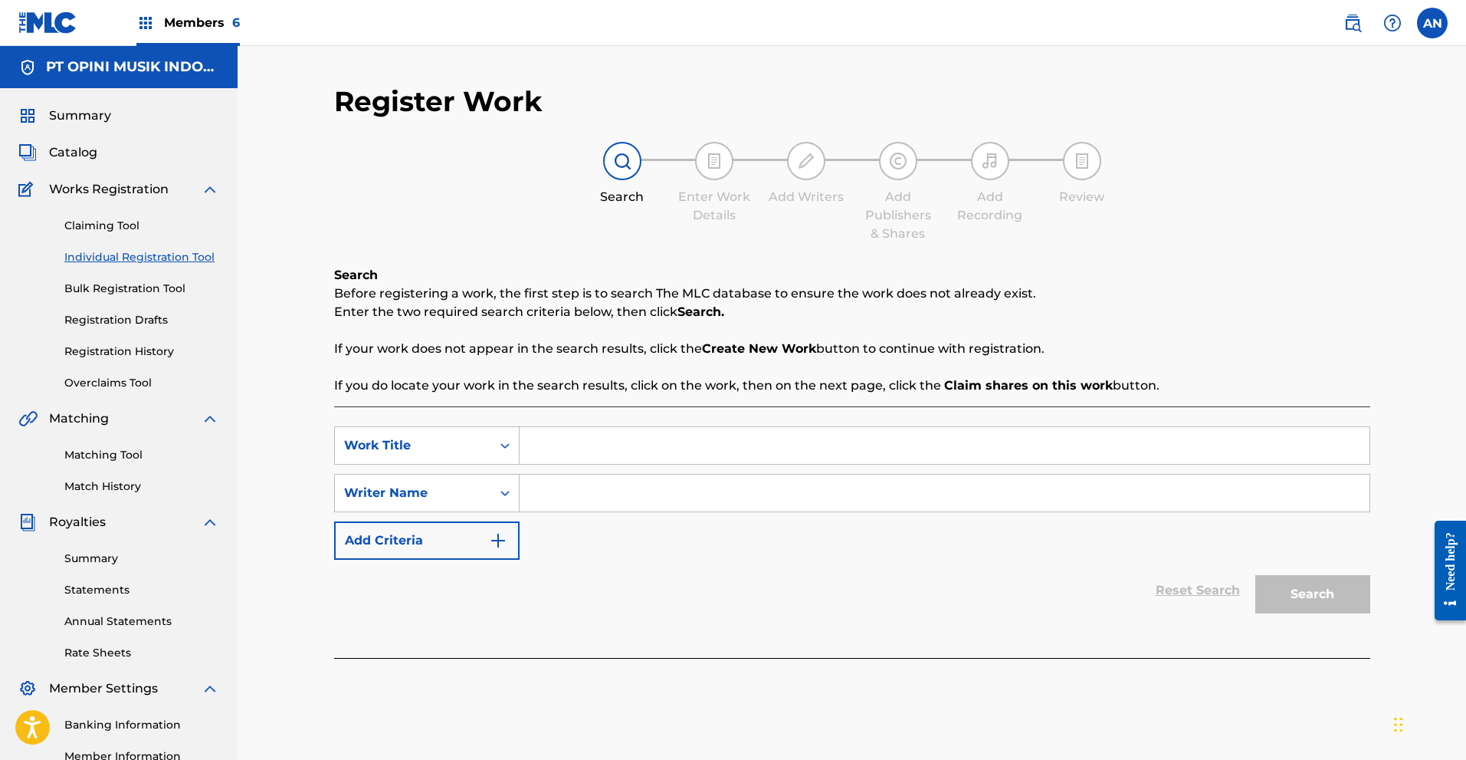
click at [199, 20] on span "Members 6" at bounding box center [202, 23] width 76 height 18
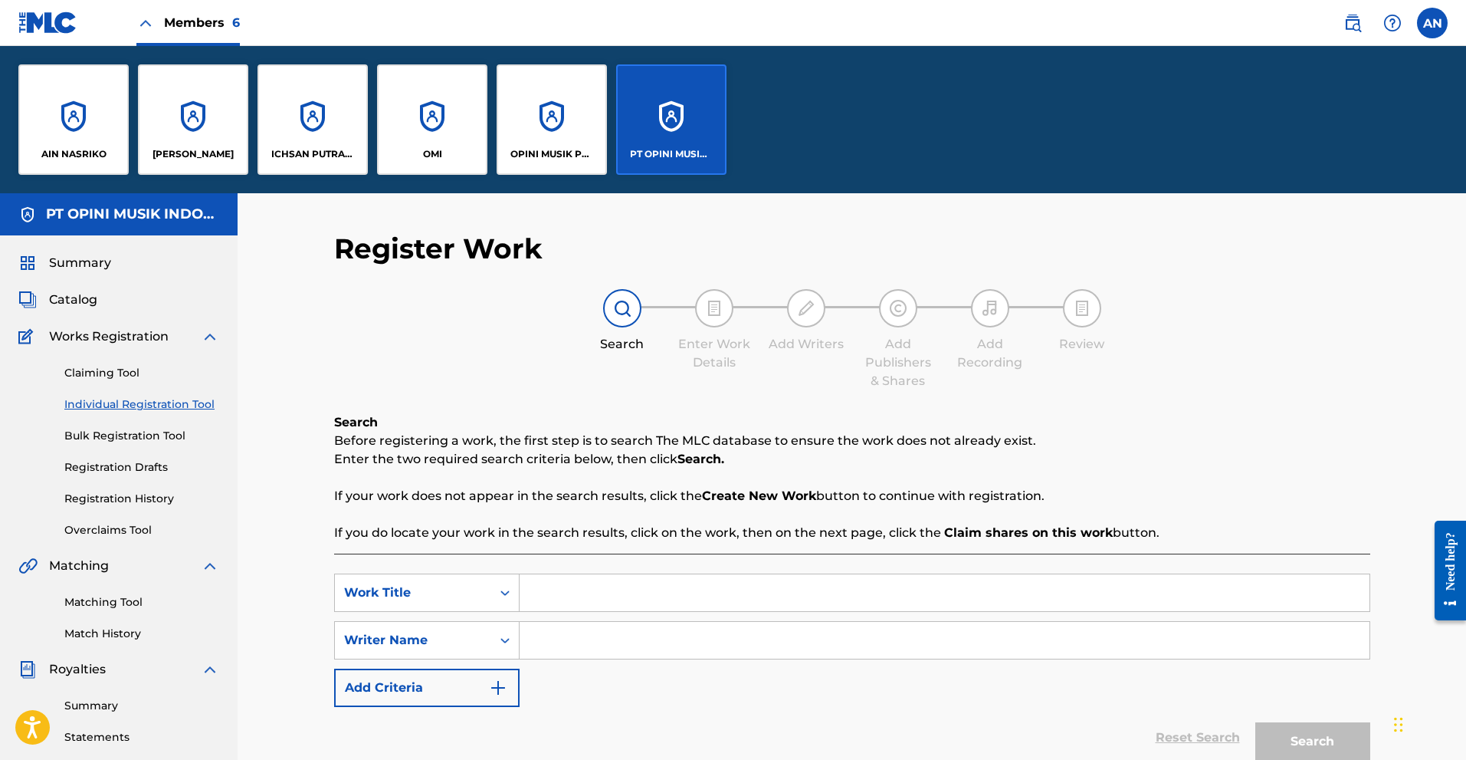
click at [288, 123] on div "ICHSAN PUTRA PERMATA" at bounding box center [313, 119] width 110 height 110
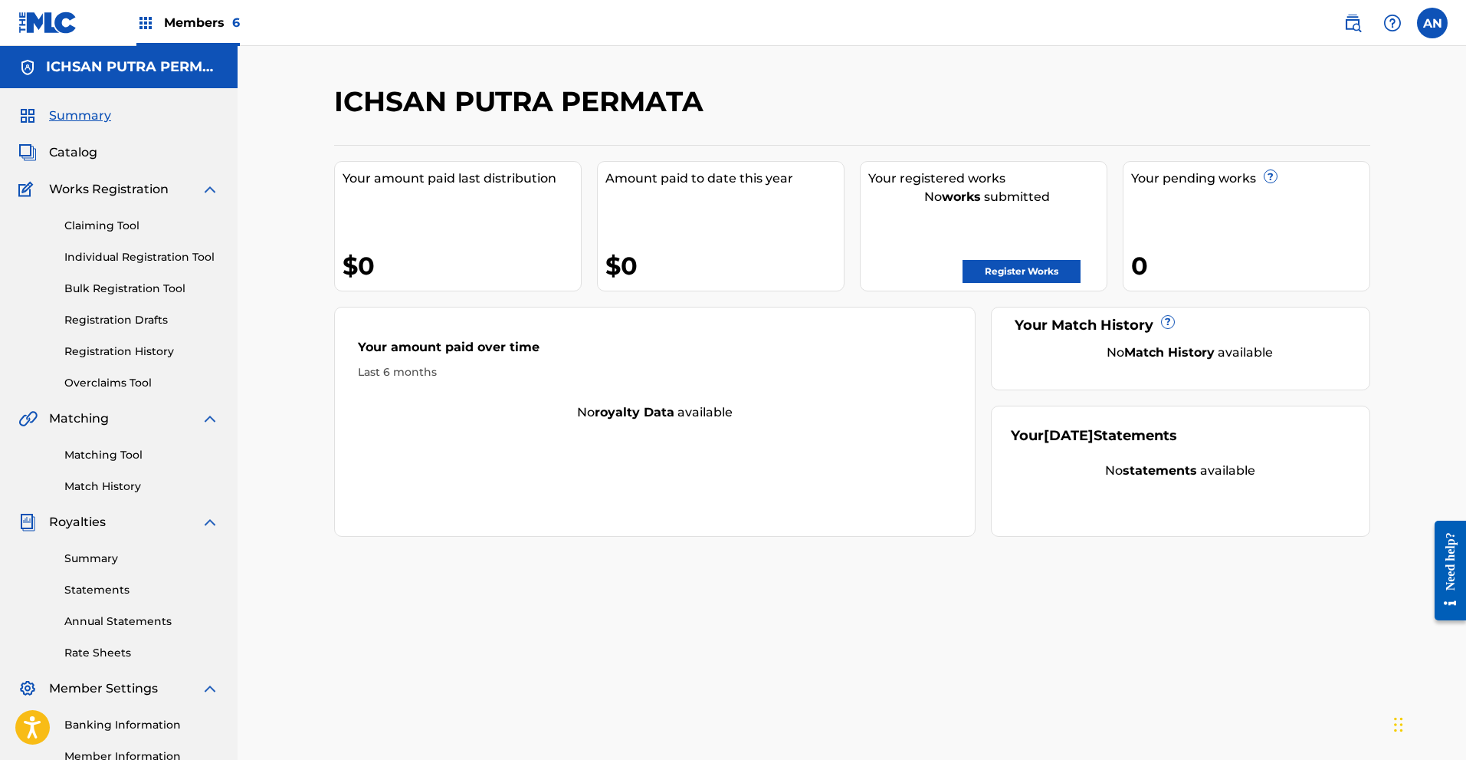
click at [90, 563] on link "Summary" at bounding box center [141, 558] width 155 height 16
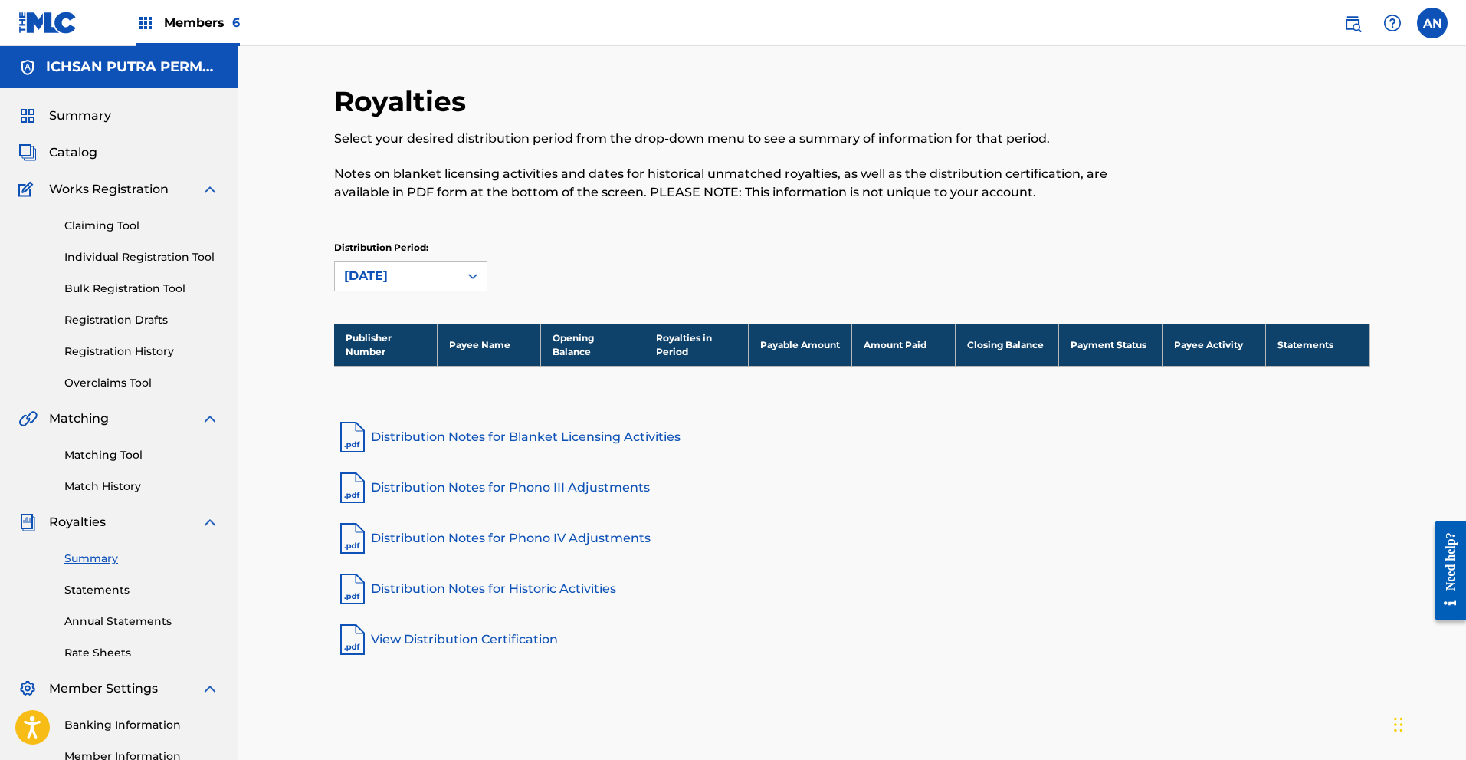
click at [123, 584] on link "Statements" at bounding box center [141, 590] width 155 height 16
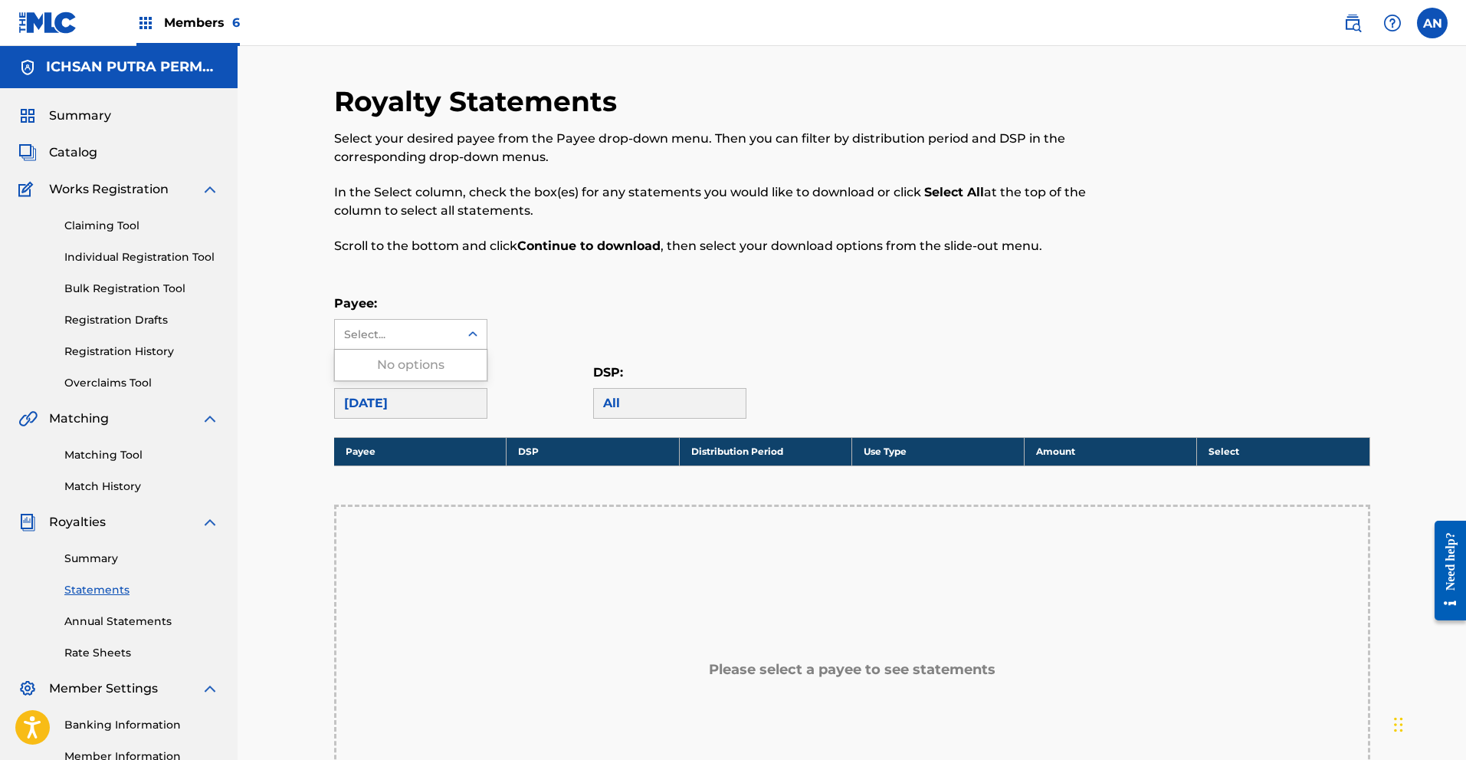
click at [459, 346] on div at bounding box center [473, 334] width 28 height 28
click at [639, 520] on div "Please select a payee to see statements" at bounding box center [852, 669] width 1036 height 331
click at [70, 119] on span "Summary" at bounding box center [80, 116] width 62 height 18
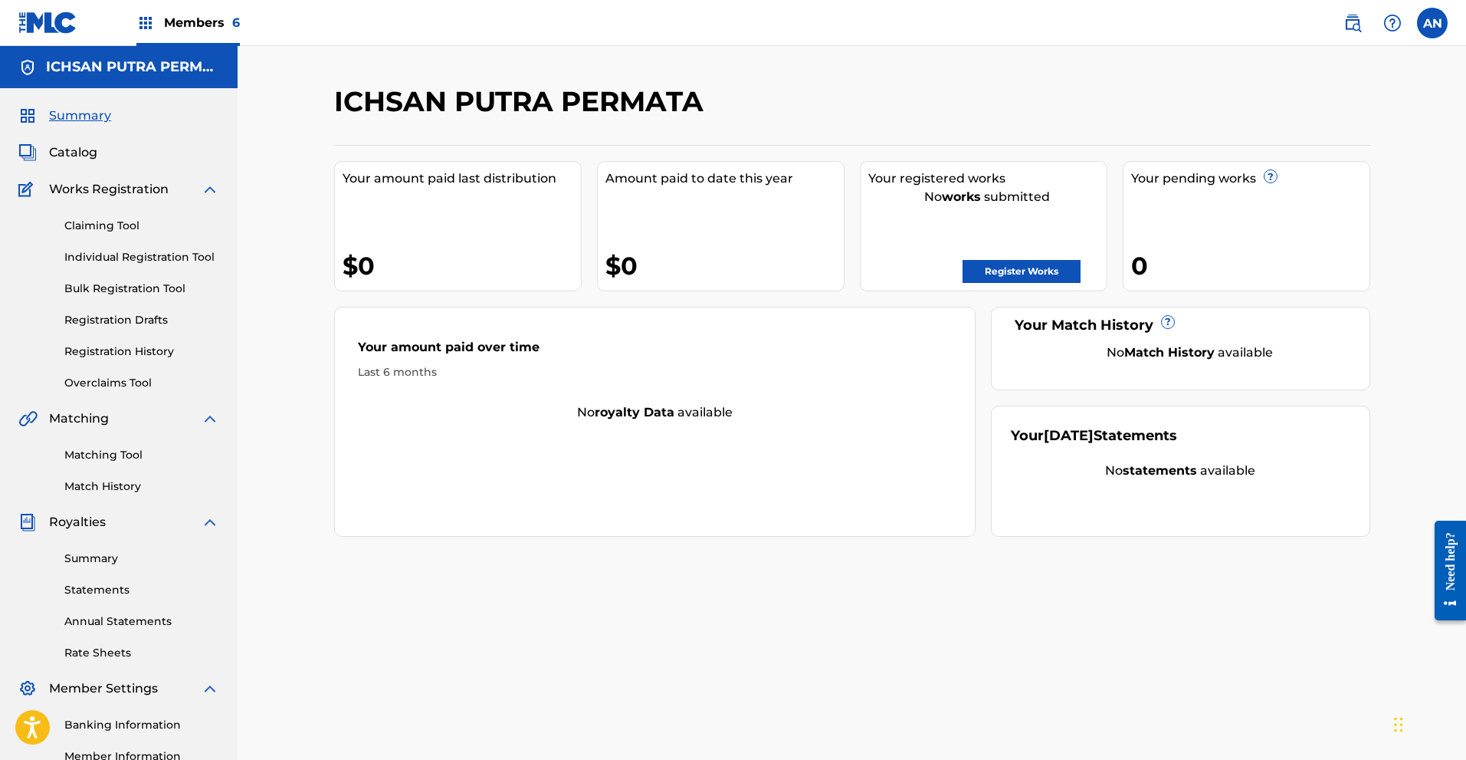
click at [77, 157] on span "Catalog" at bounding box center [73, 152] width 48 height 18
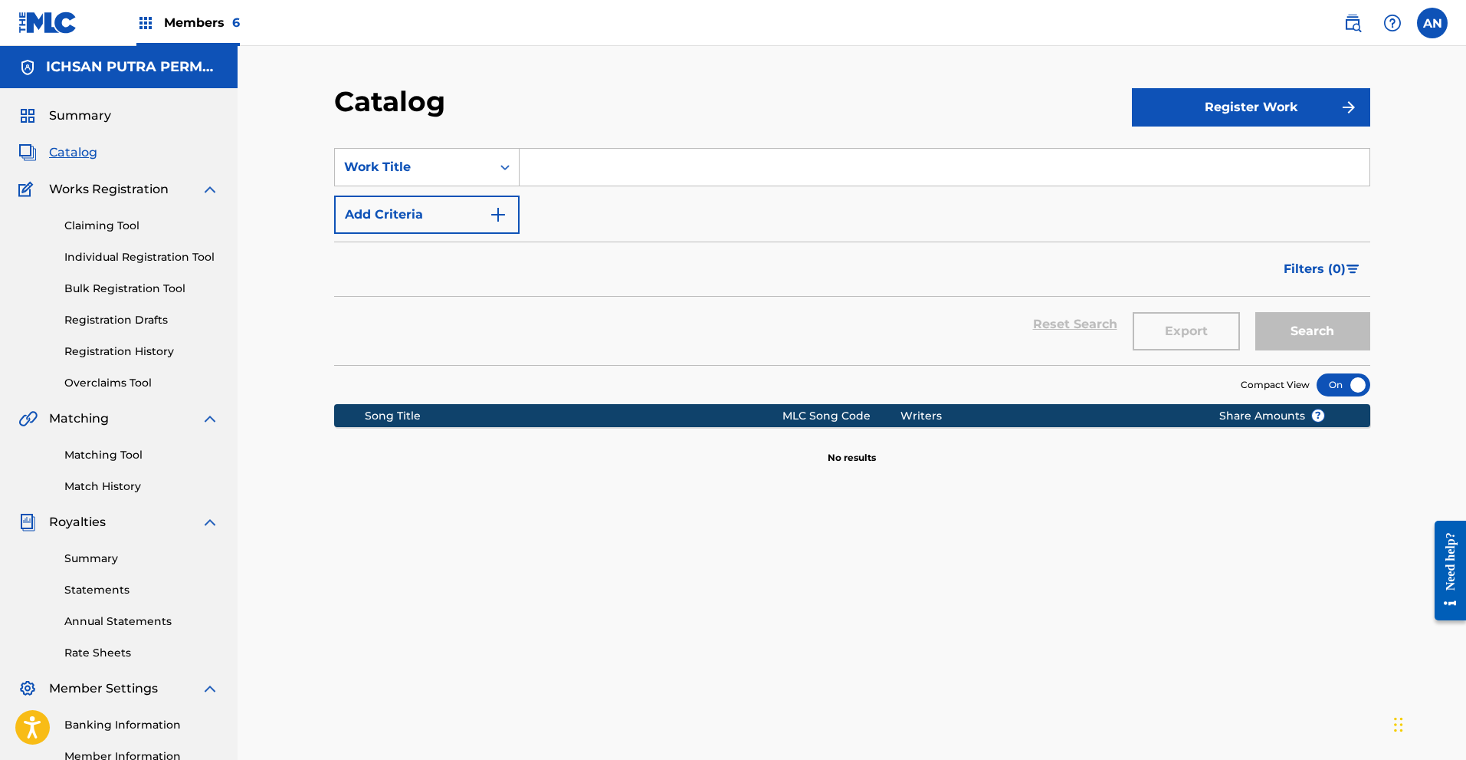
click at [204, 19] on span "Members 6" at bounding box center [202, 23] width 76 height 18
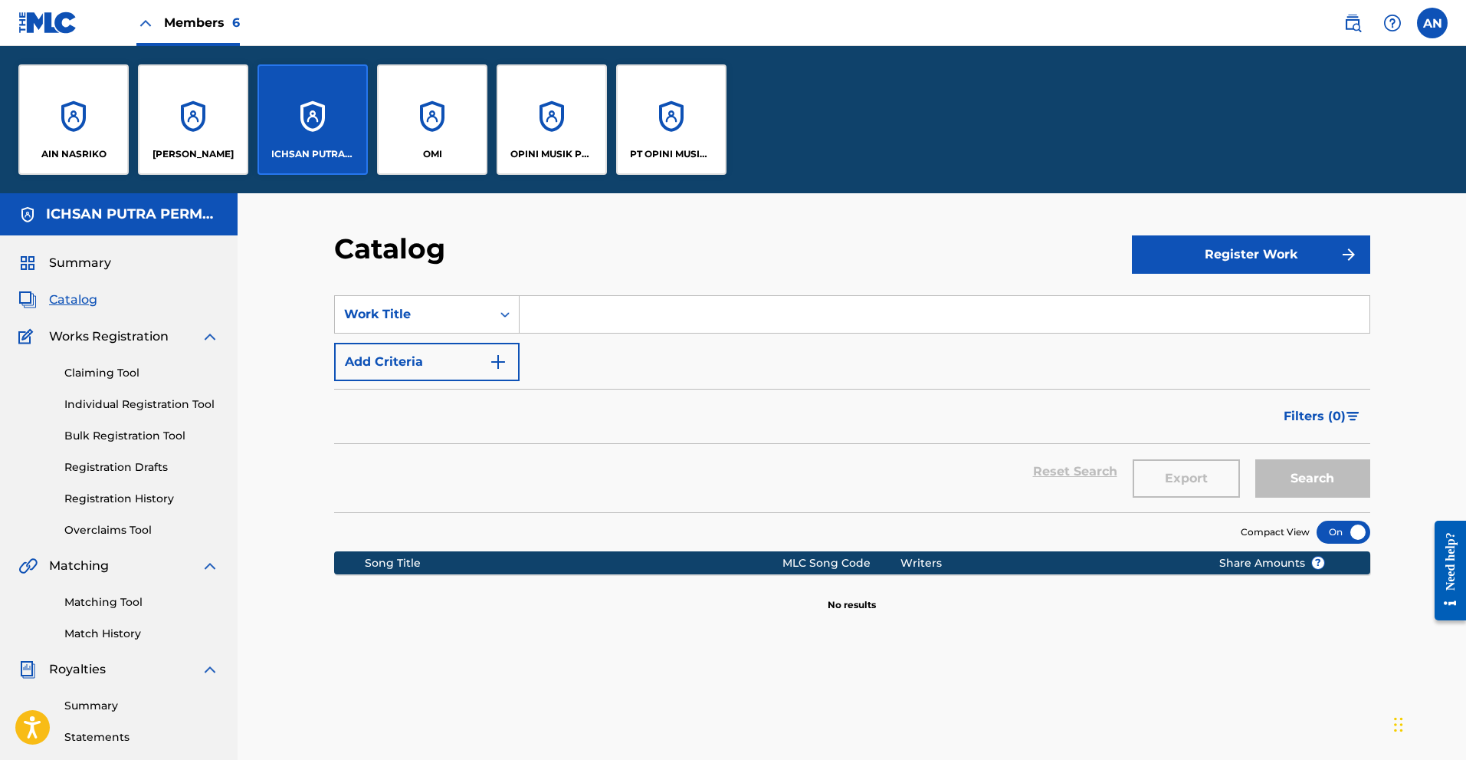
click at [655, 136] on div "PT OPINI MUSIK INDONESIA" at bounding box center [671, 119] width 110 height 110
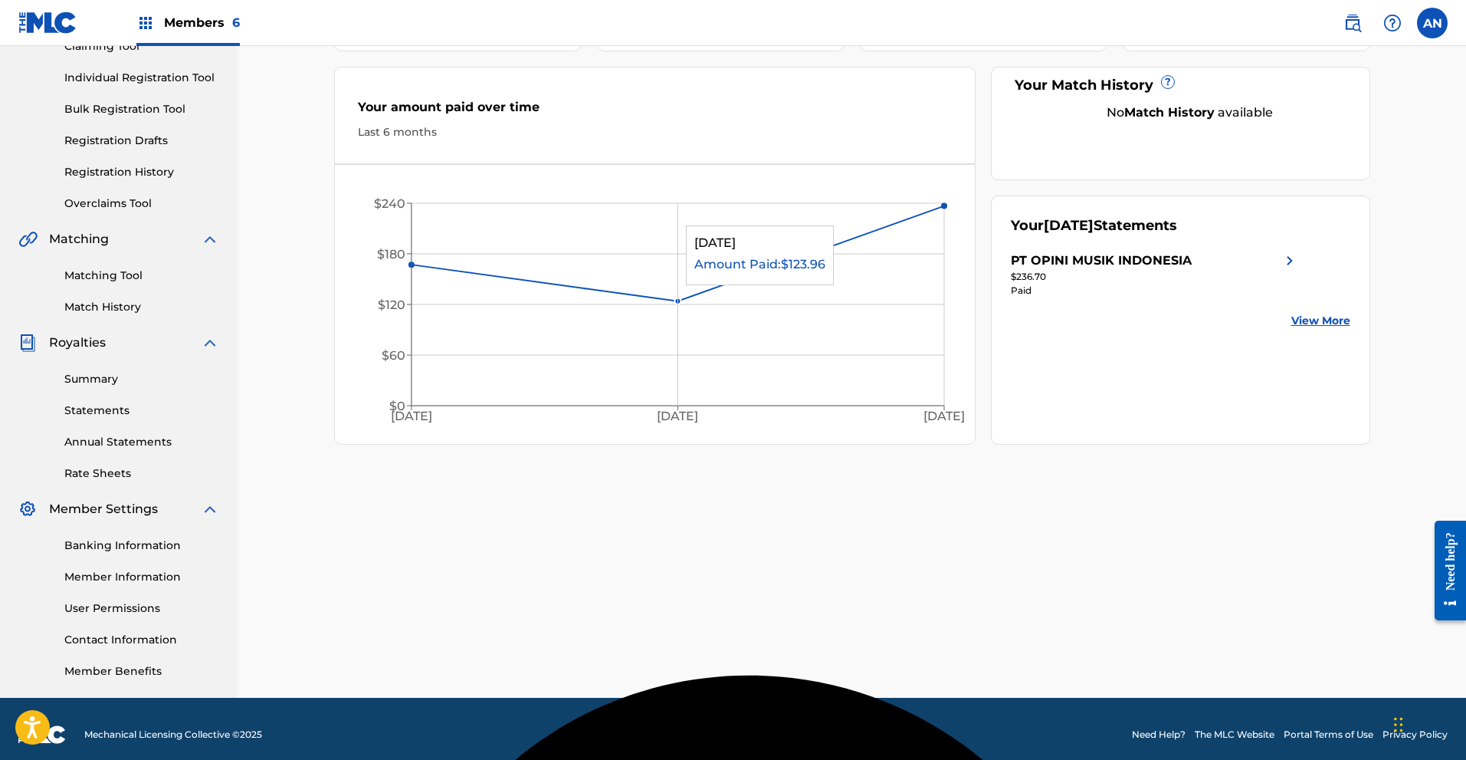
scroll to position [191, 0]
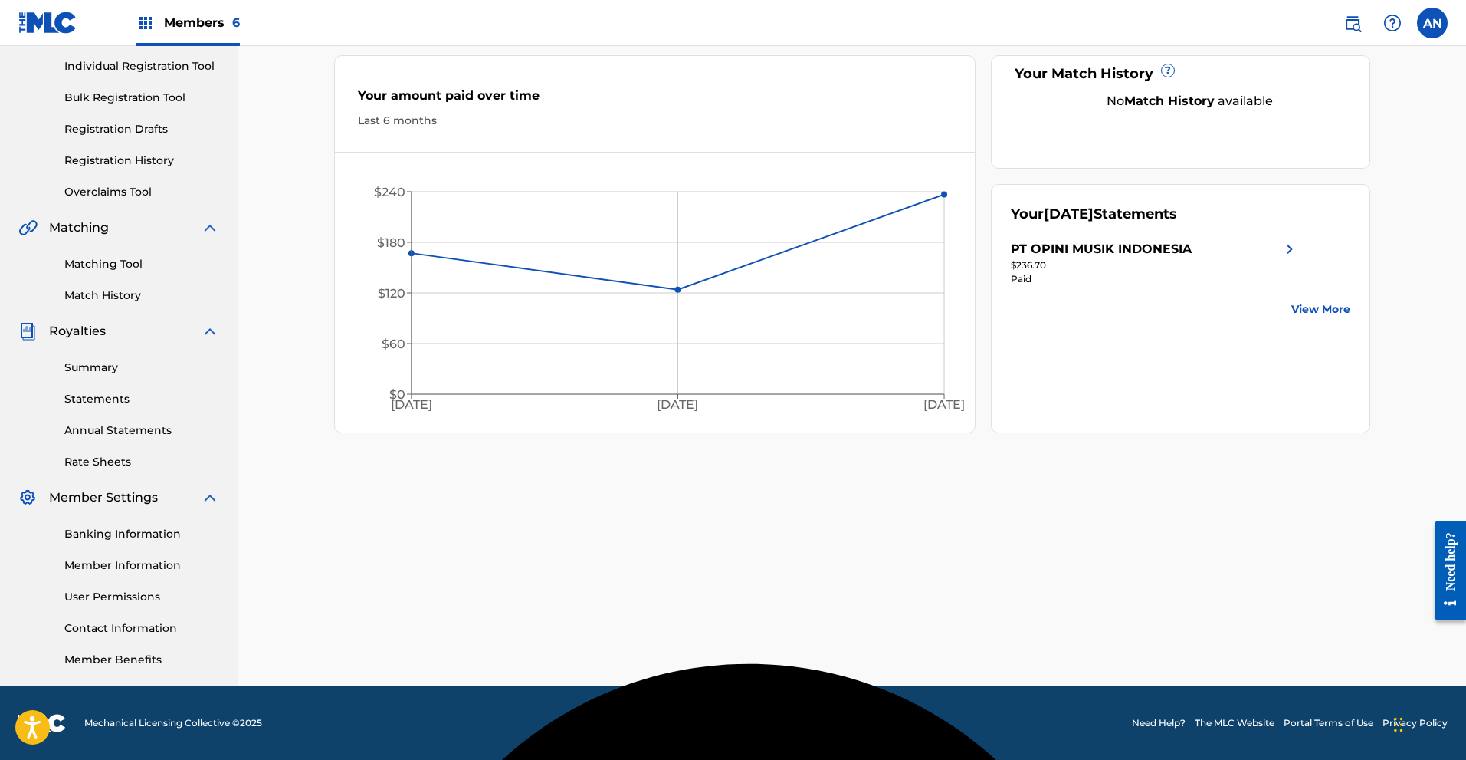
click at [77, 363] on link "Summary" at bounding box center [141, 367] width 155 height 16
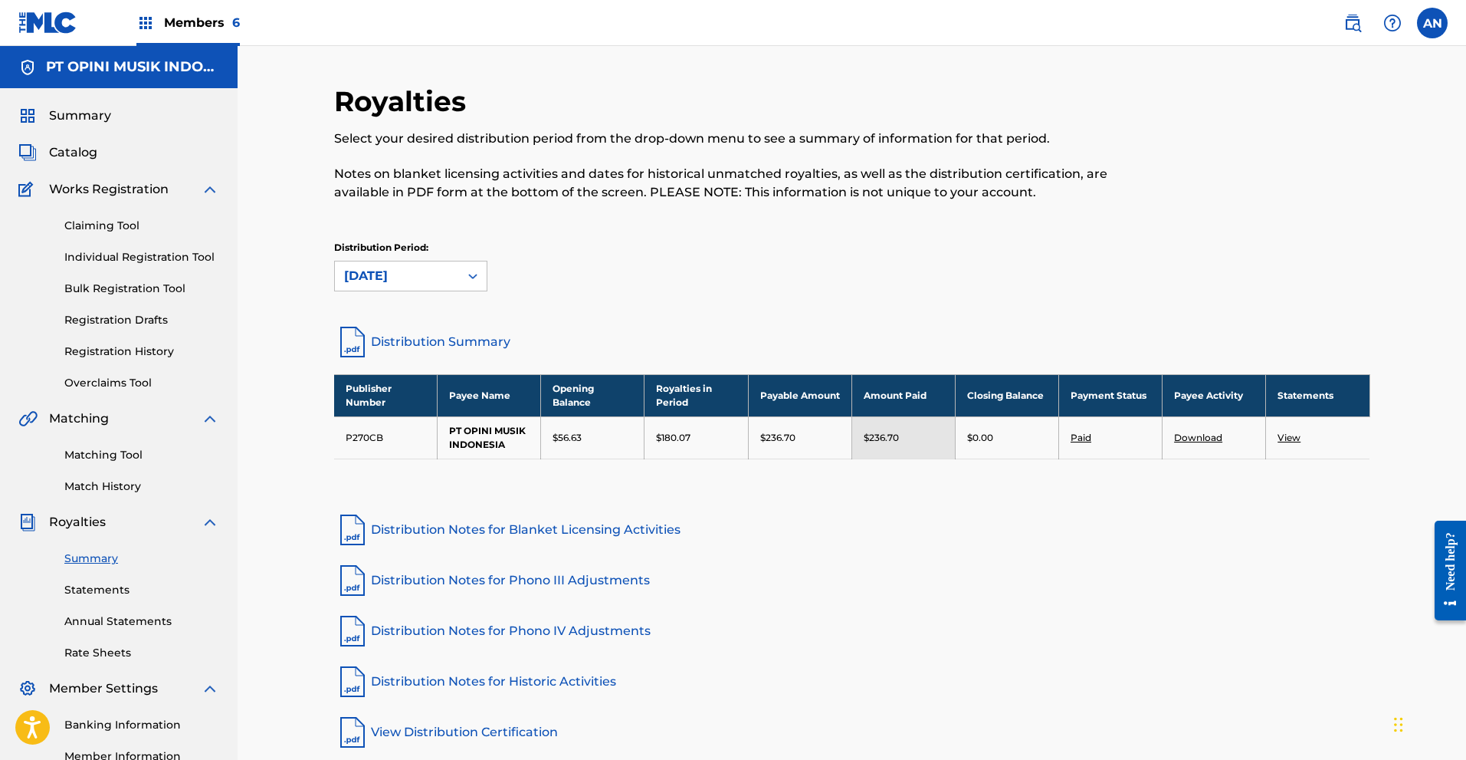
click at [92, 119] on span "Summary" at bounding box center [80, 116] width 62 height 18
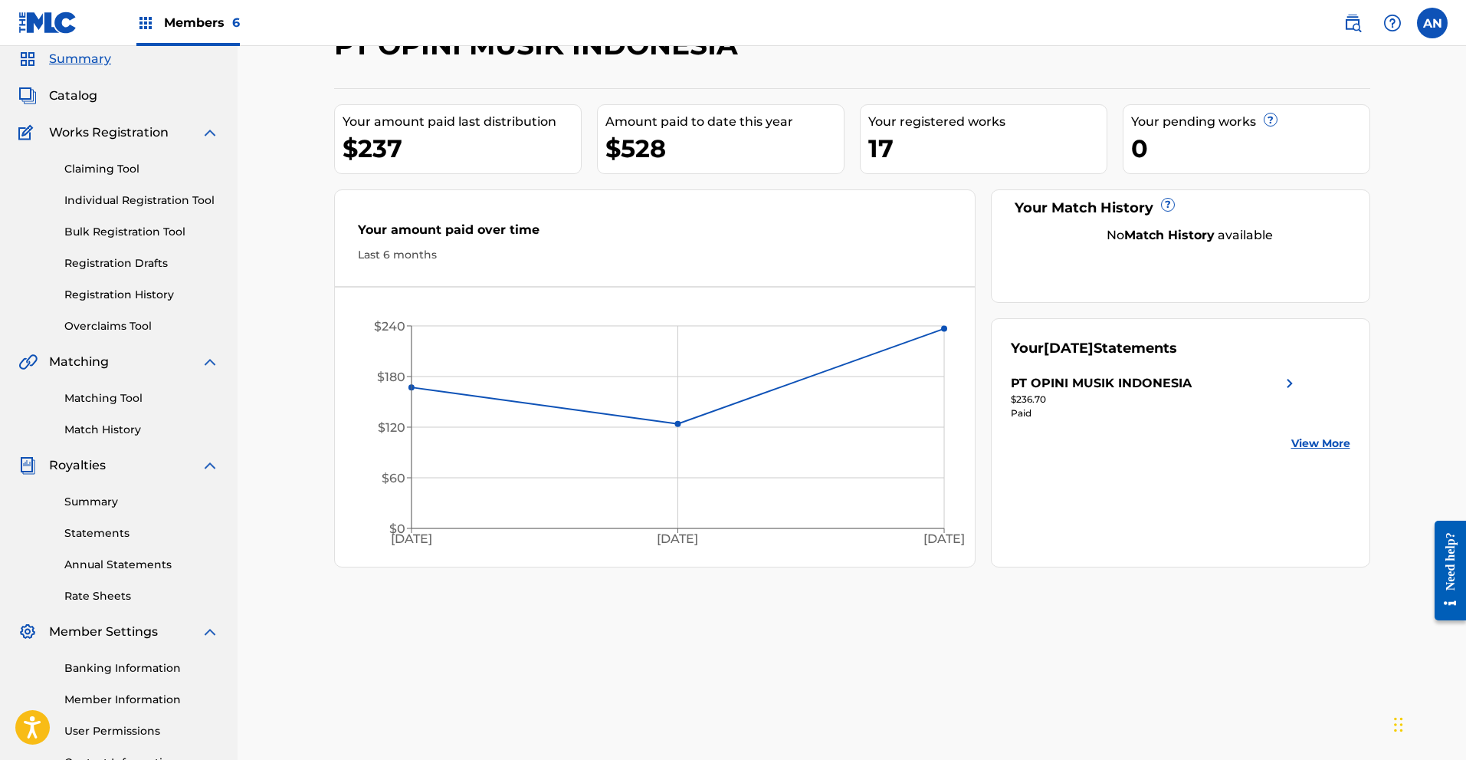
scroll to position [153, 0]
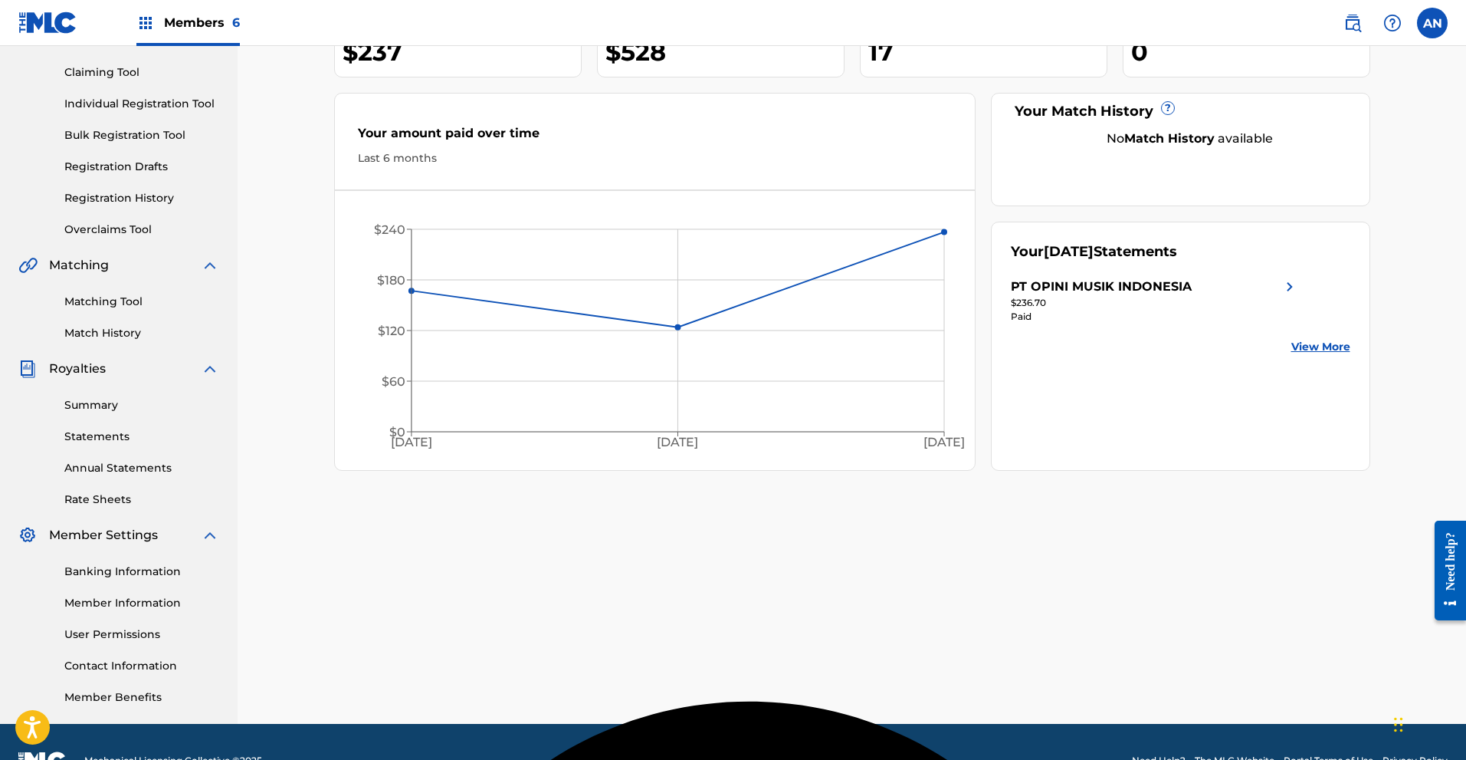
click at [119, 438] on link "Statements" at bounding box center [141, 436] width 155 height 16
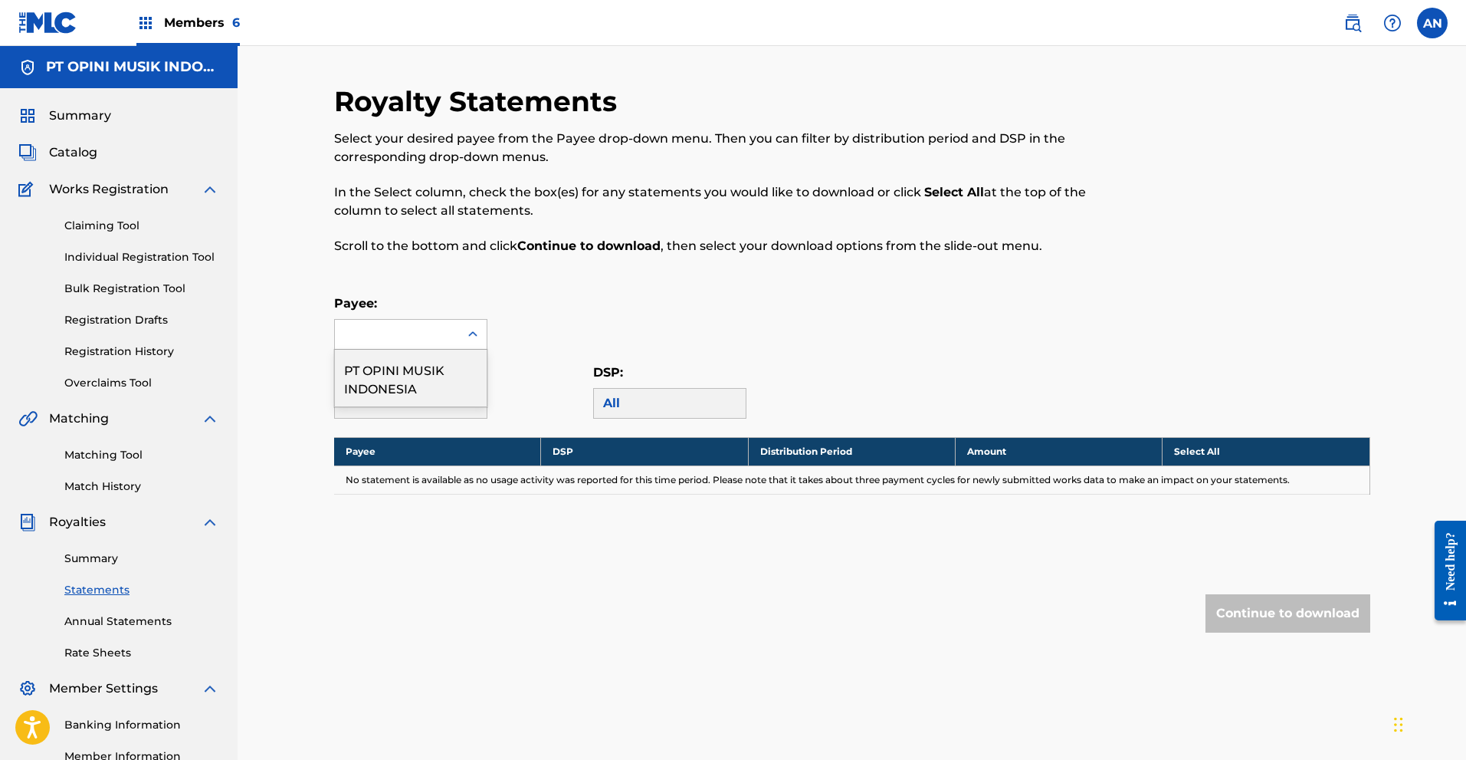
click at [445, 321] on div at bounding box center [397, 334] width 124 height 29
click at [401, 378] on div "PT OPINI MUSIK INDONESIA" at bounding box center [411, 378] width 152 height 57
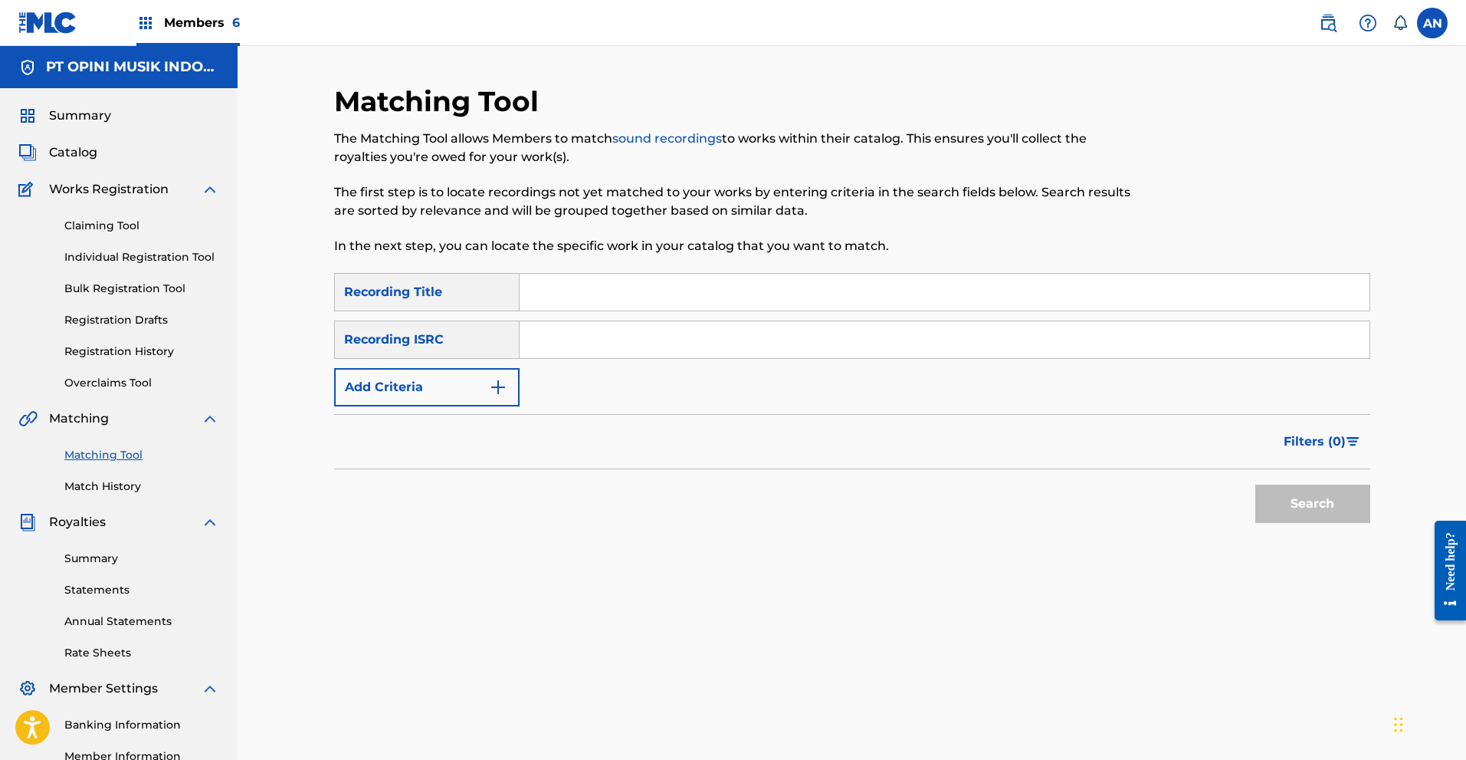
click at [626, 299] on input "Search Form" at bounding box center [945, 292] width 850 height 37
type input "Ela Baper"
click at [1314, 509] on button "Search" at bounding box center [1312, 503] width 115 height 38
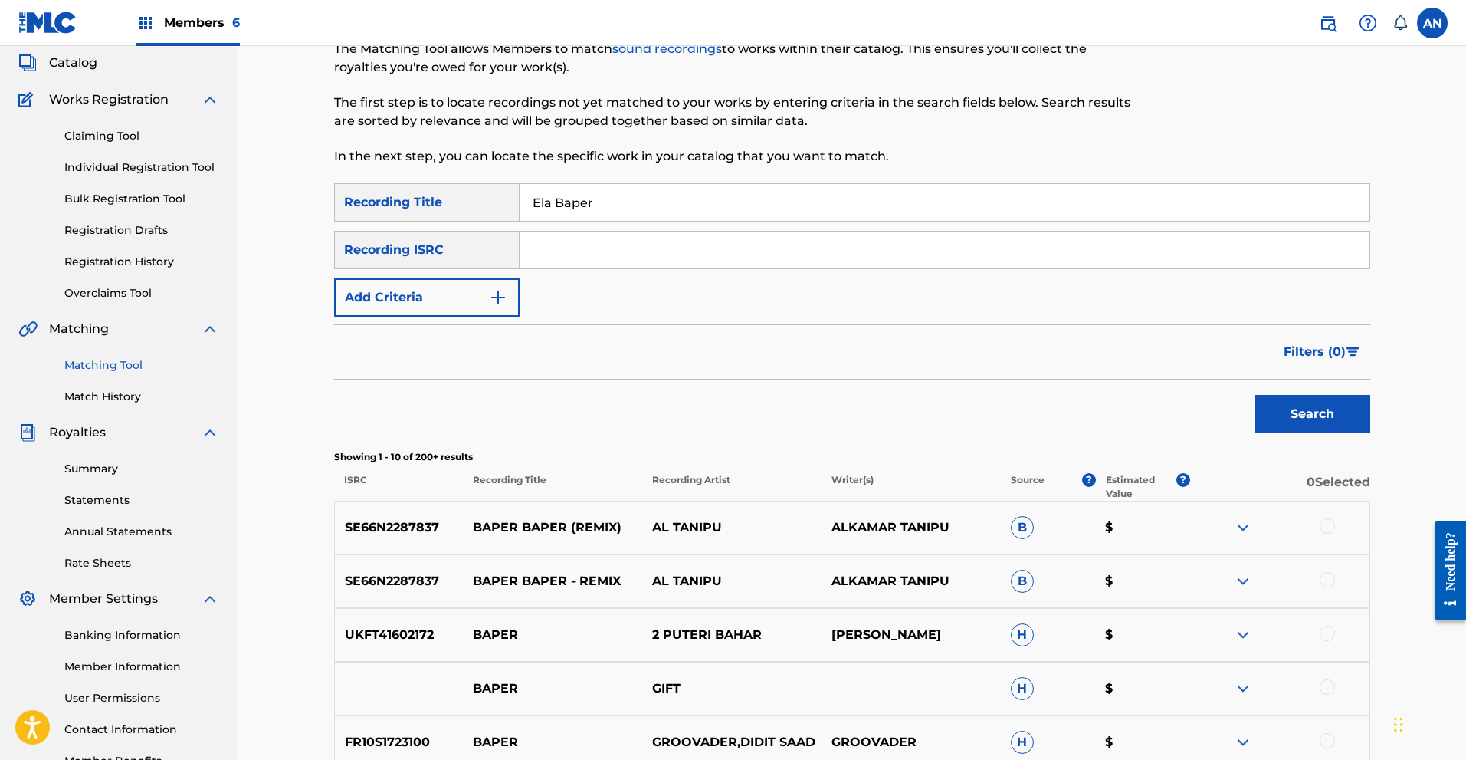
scroll to position [77, 0]
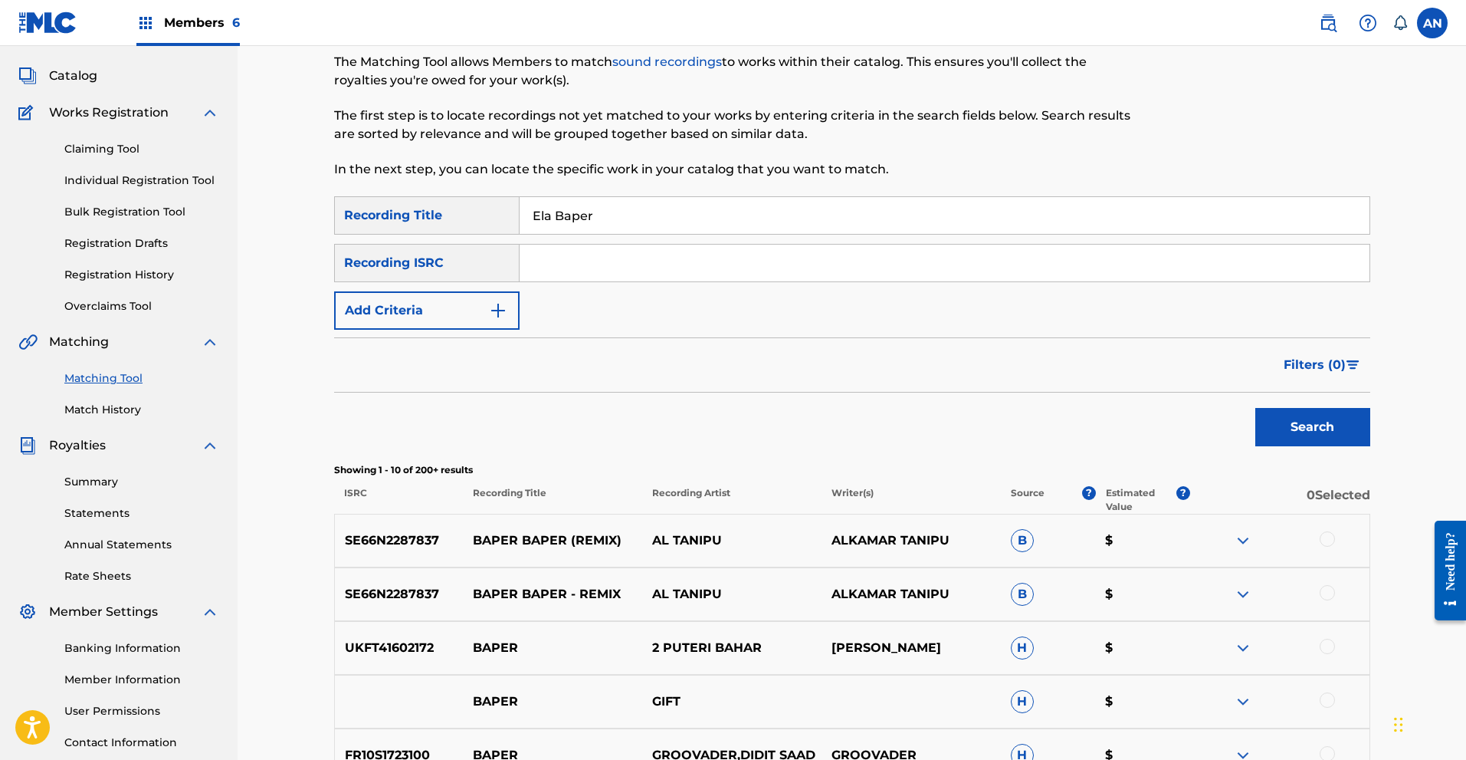
click at [497, 262] on div "Recording ISRC" at bounding box center [426, 263] width 185 height 38
click at [438, 318] on button "Add Criteria" at bounding box center [426, 310] width 185 height 38
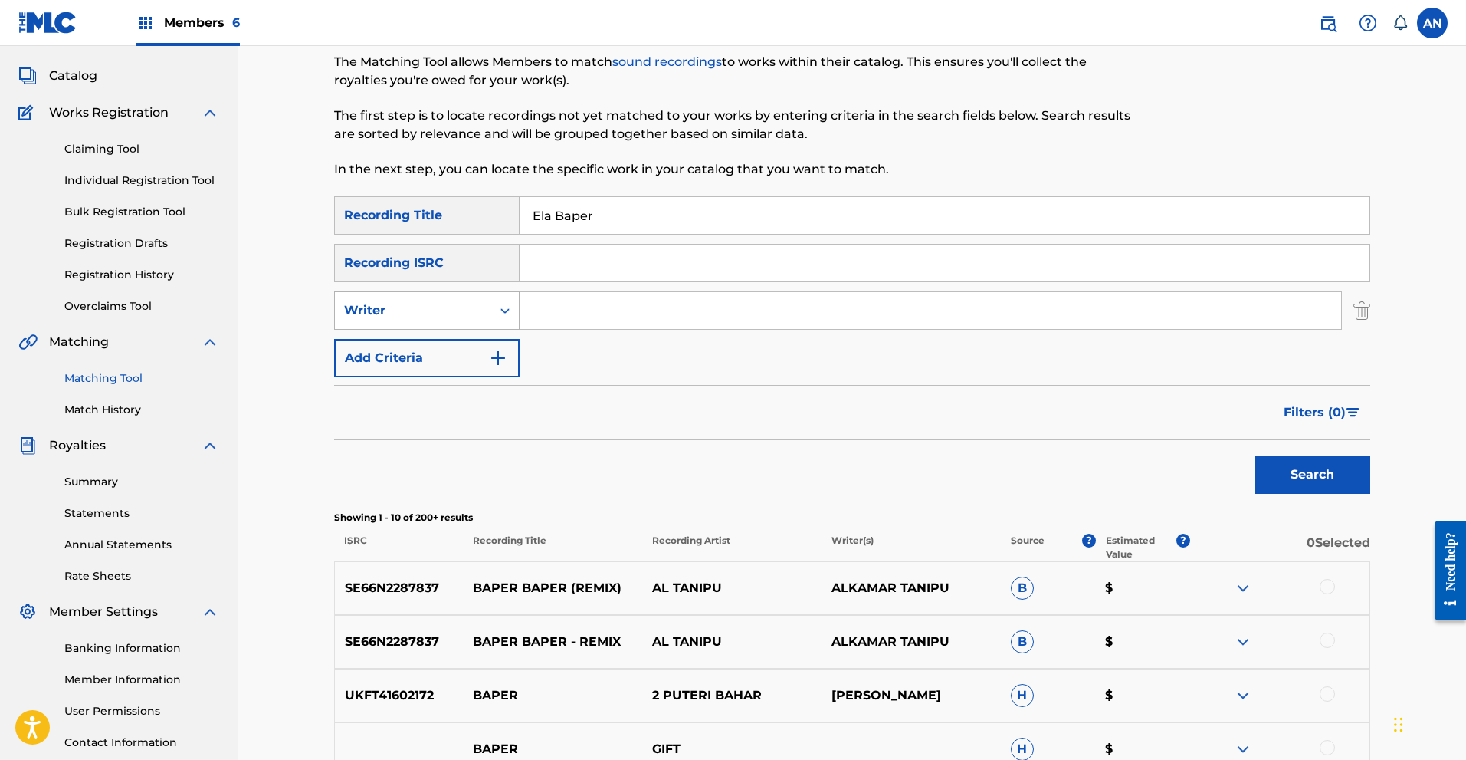
click at [494, 310] on div "Search Form" at bounding box center [505, 311] width 28 height 28
click at [477, 341] on div "Recording Artist" at bounding box center [427, 349] width 184 height 38
click at [569, 309] on input "Search Form" at bounding box center [931, 310] width 822 height 37
type input "Roccky B"
click at [1291, 475] on button "Search" at bounding box center [1312, 474] width 115 height 38
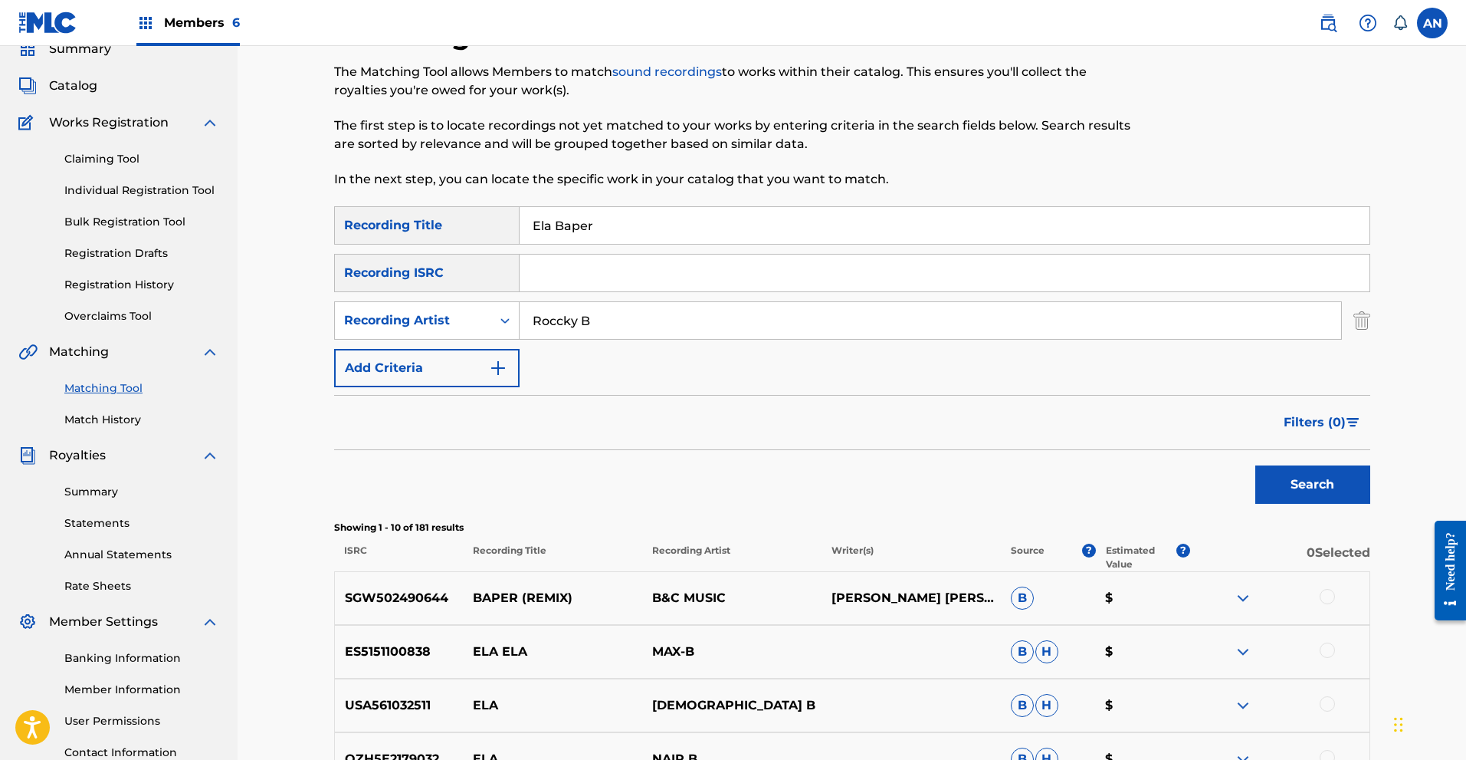
scroll to position [0, 0]
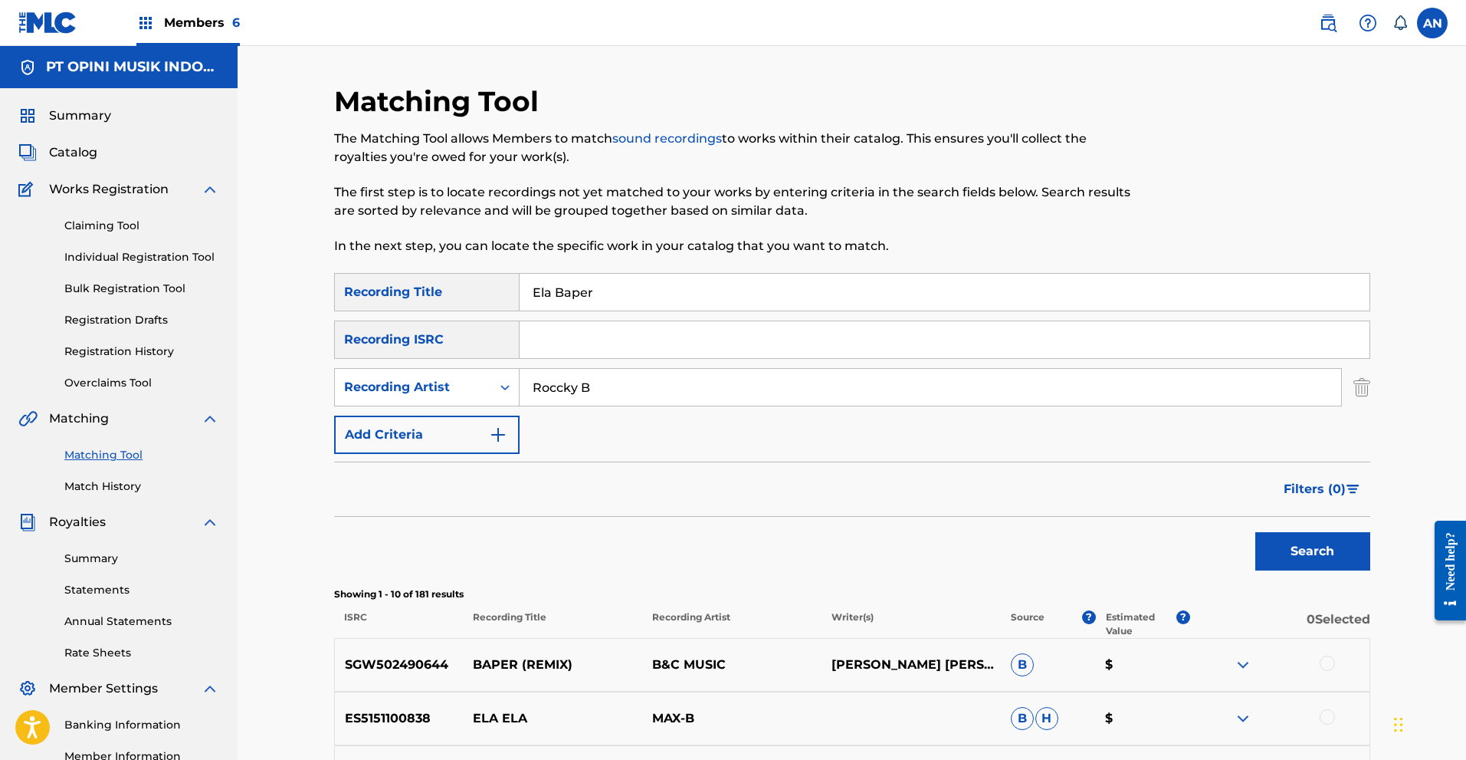
click at [83, 140] on div "Summary Catalog Works Registration Claiming Tool Individual Registration Tool B…" at bounding box center [119, 482] width 238 height 789
click at [79, 148] on span "Catalog" at bounding box center [73, 152] width 48 height 18
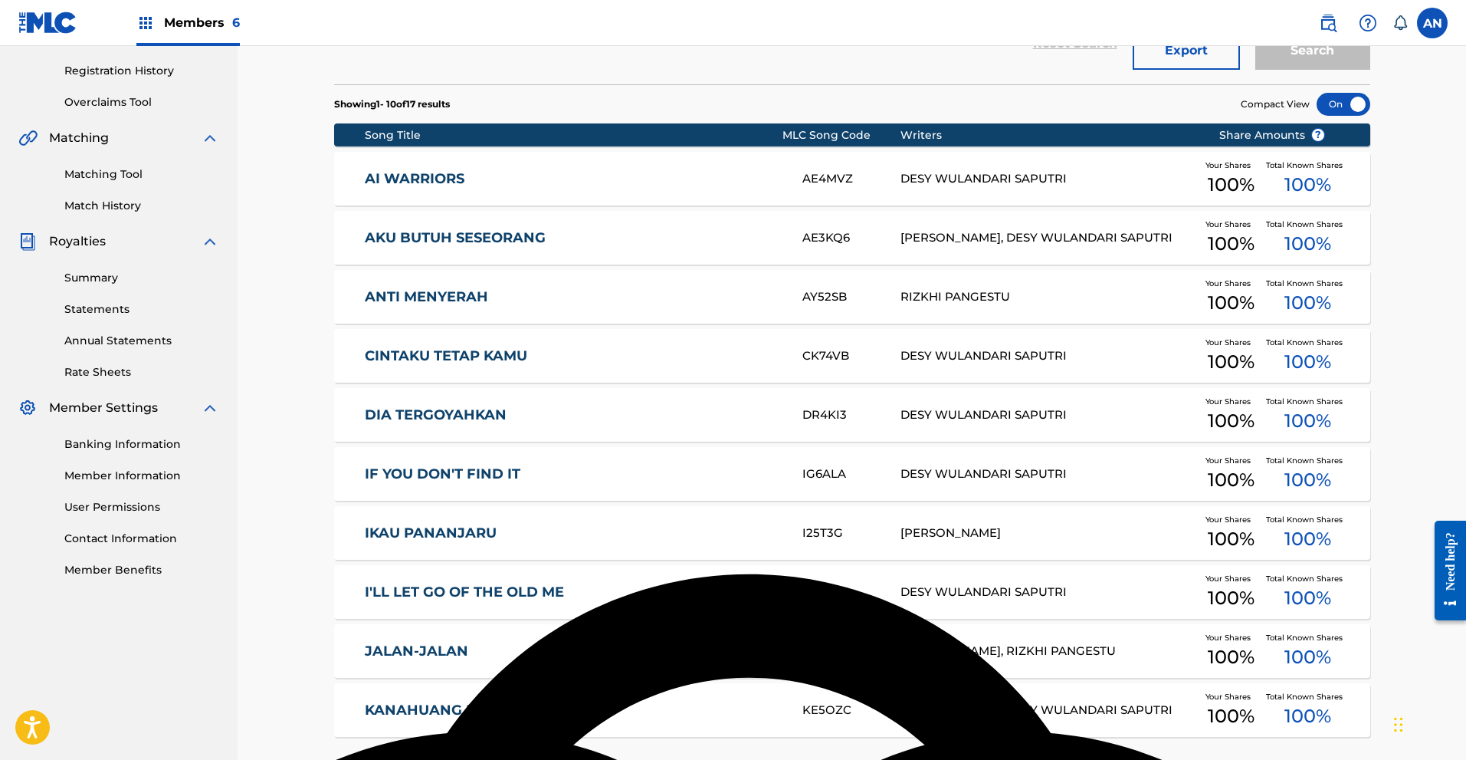
scroll to position [307, 0]
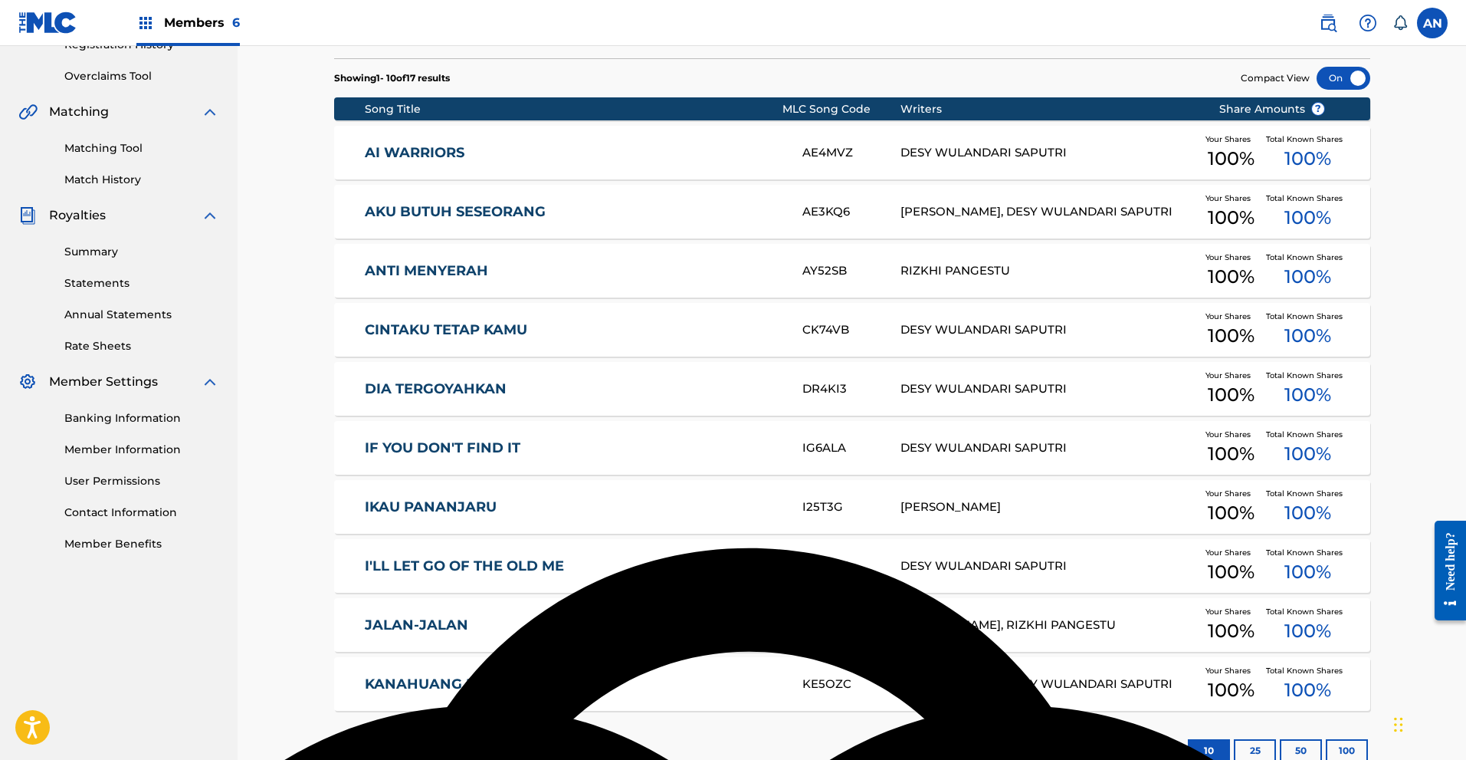
click at [500, 333] on link "CINTAKU TETAP KAMU" at bounding box center [573, 330] width 417 height 18
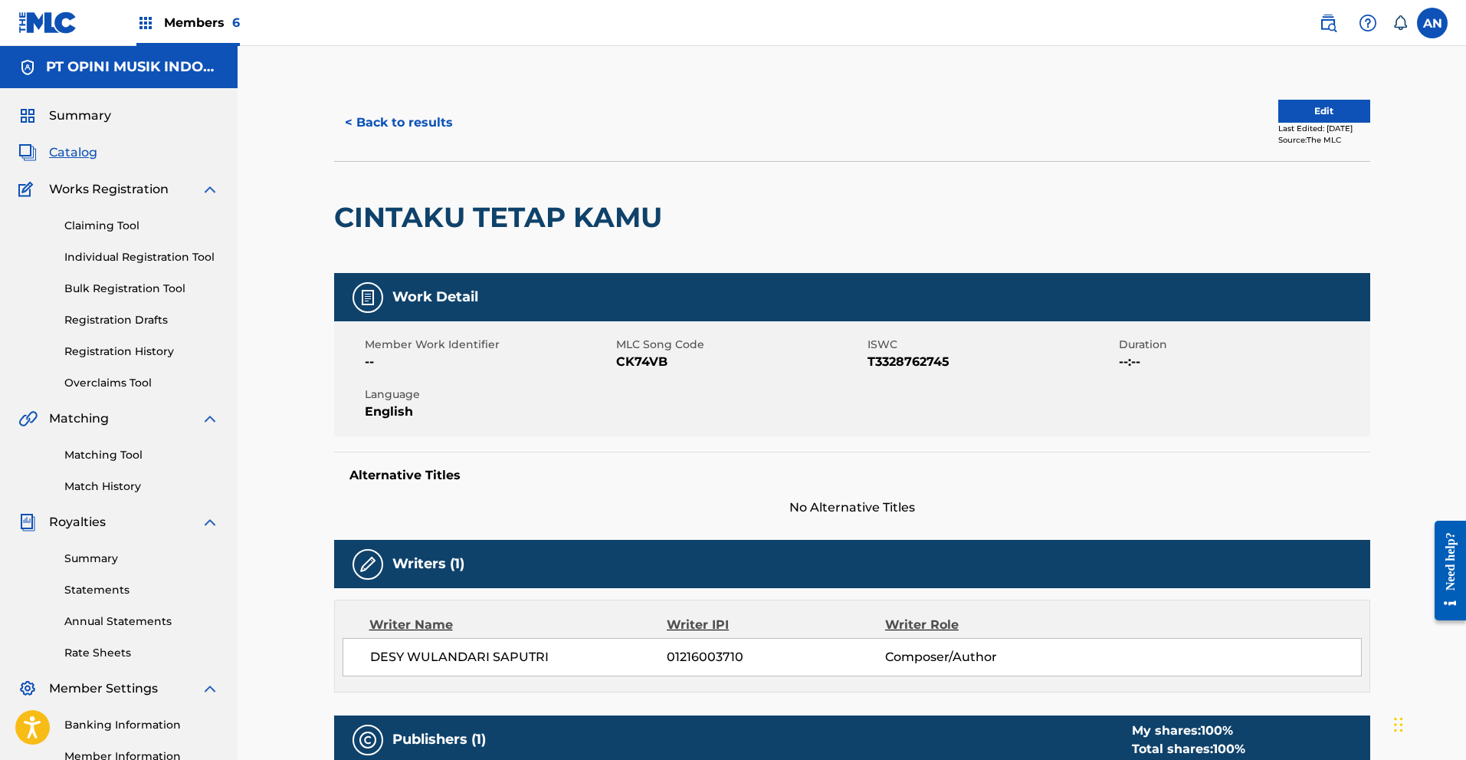
click at [112, 227] on link "Claiming Tool" at bounding box center [141, 226] width 155 height 16
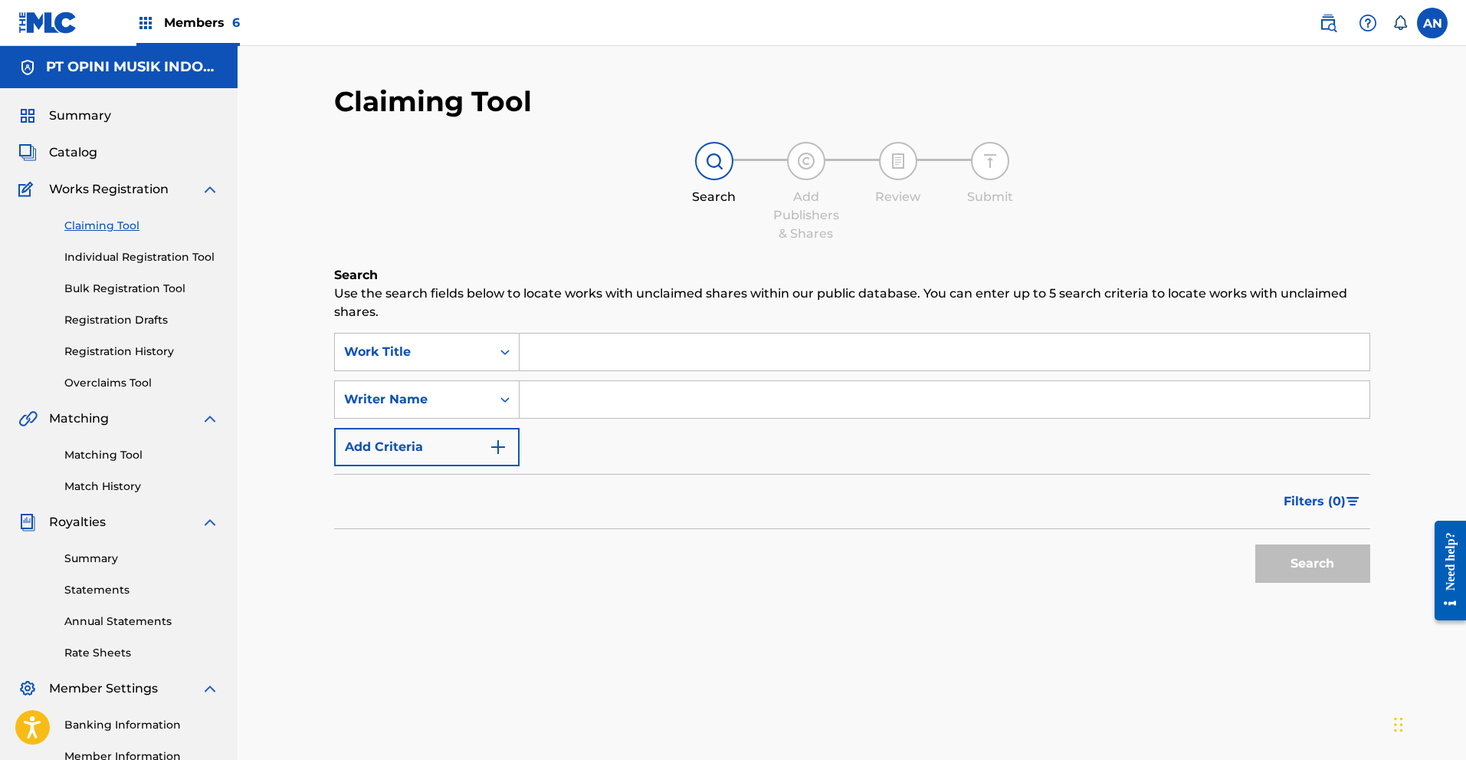
click at [572, 405] on input "Search Form" at bounding box center [945, 399] width 850 height 37
type input "Desy Wulandari Saputri"
click at [1299, 570] on button "Search" at bounding box center [1312, 563] width 115 height 38
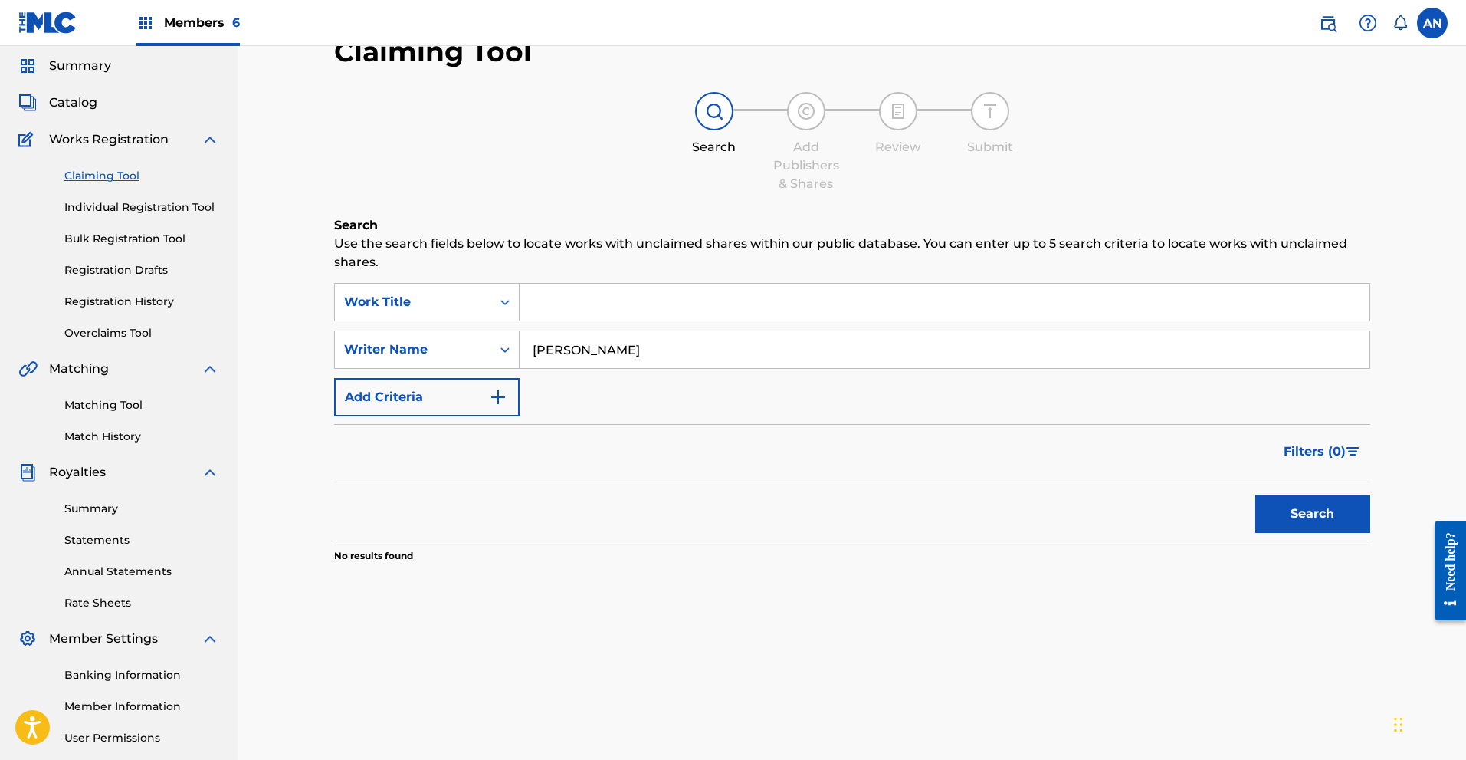
scroll to position [77, 0]
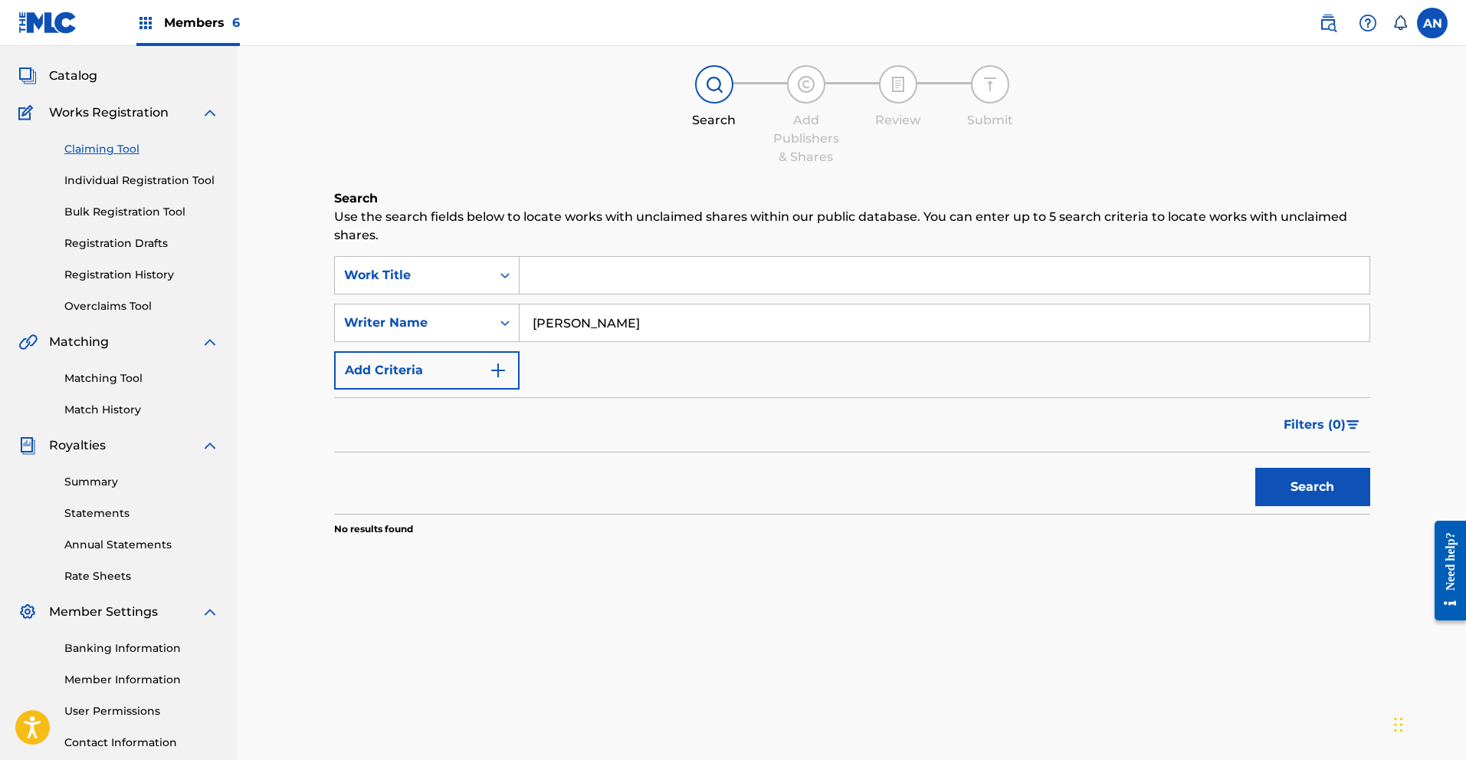
type textarea "ri"
drag, startPoint x: 717, startPoint y: 326, endPoint x: 527, endPoint y: 325, distance: 190.1
click at [527, 325] on input "Desy Wulandari Saputri" at bounding box center [945, 322] width 850 height 37
type input "Ain Nasriko"
click at [1338, 487] on button "Search" at bounding box center [1312, 487] width 115 height 38
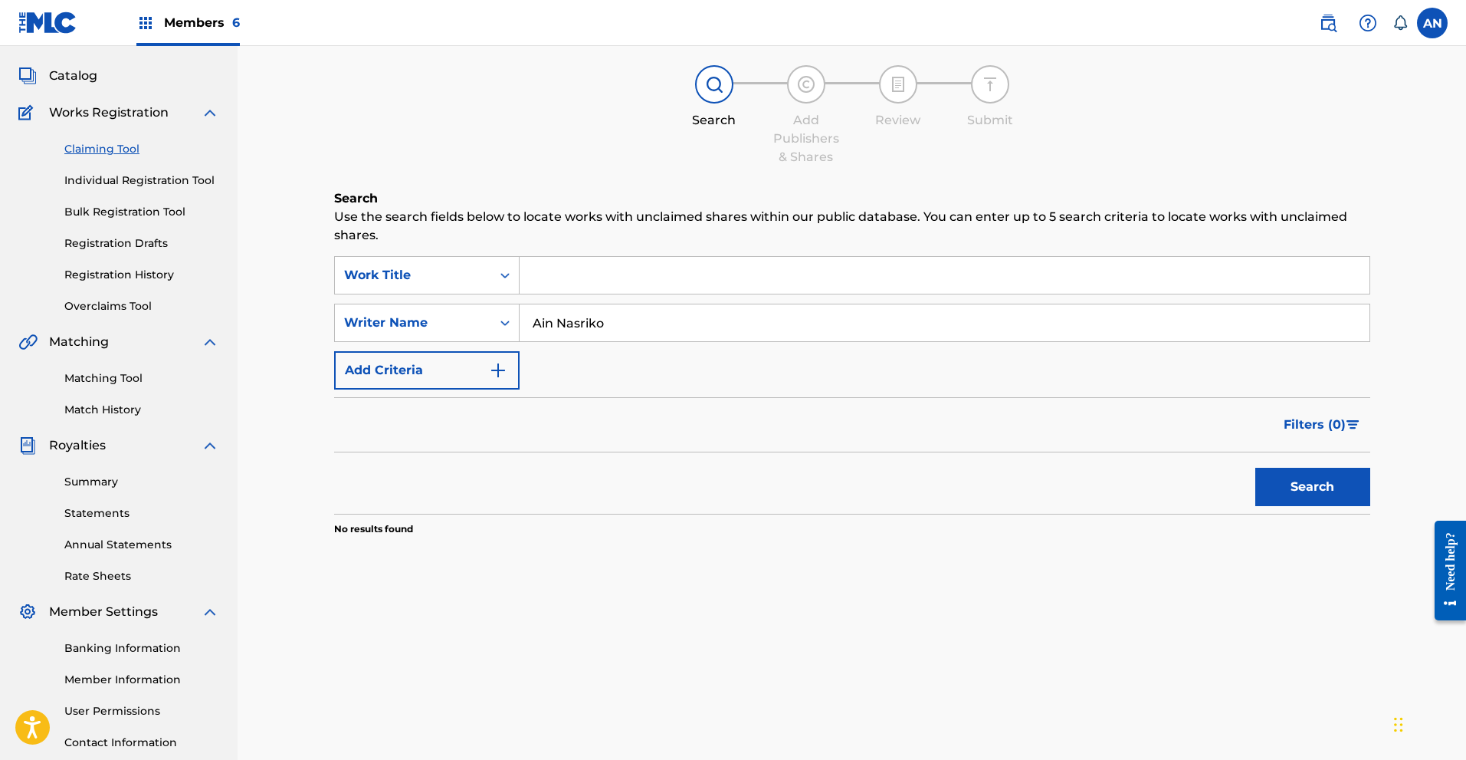
click at [101, 383] on link "Matching Tool" at bounding box center [141, 378] width 155 height 16
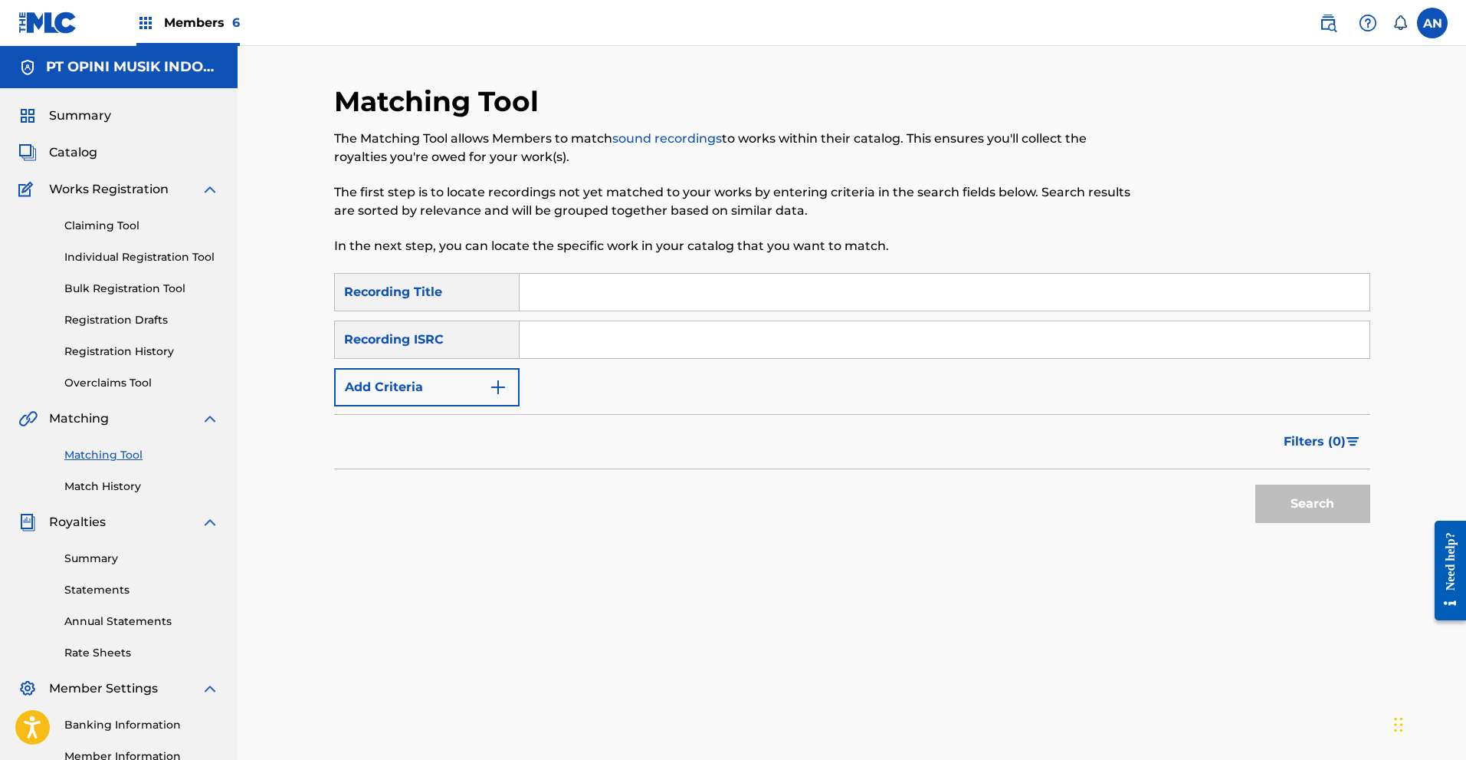
click at [492, 372] on button "Add Criteria" at bounding box center [426, 387] width 185 height 38
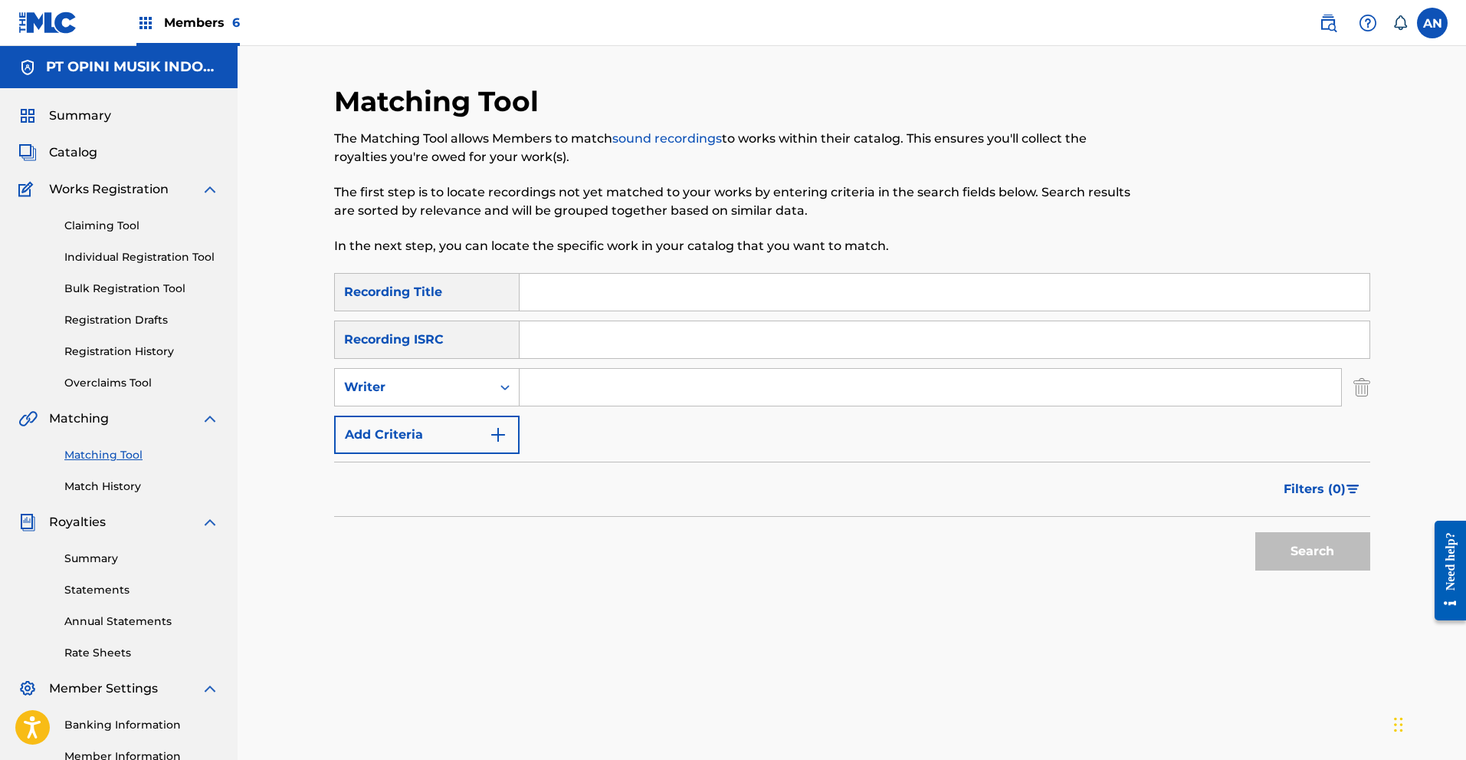
click at [590, 379] on input "Search Form" at bounding box center [931, 387] width 822 height 37
click at [591, 392] on input "Search Form" at bounding box center [931, 387] width 822 height 37
type input "Desy Wulandari Saputri"
click at [1315, 547] on button "Search" at bounding box center [1312, 551] width 115 height 38
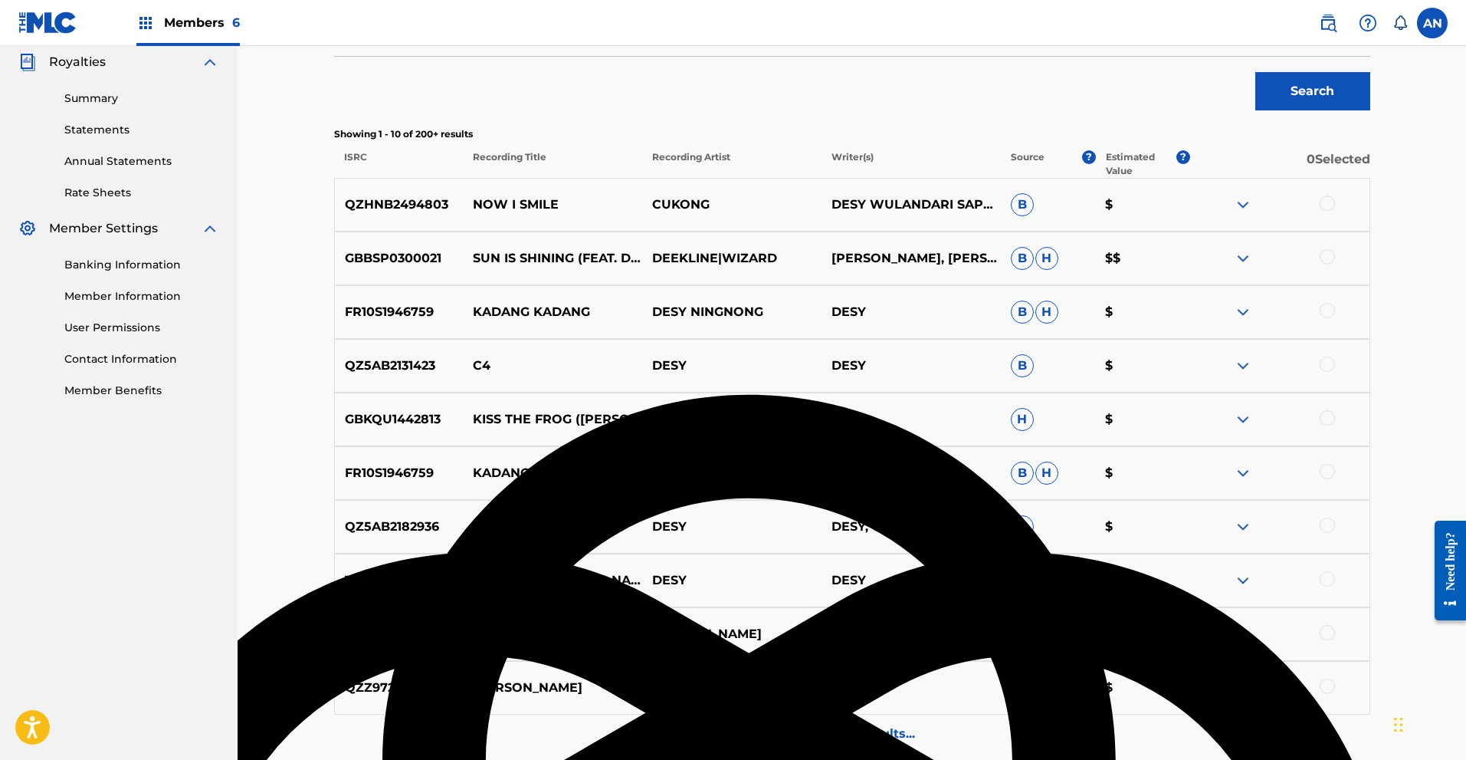
scroll to position [383, 0]
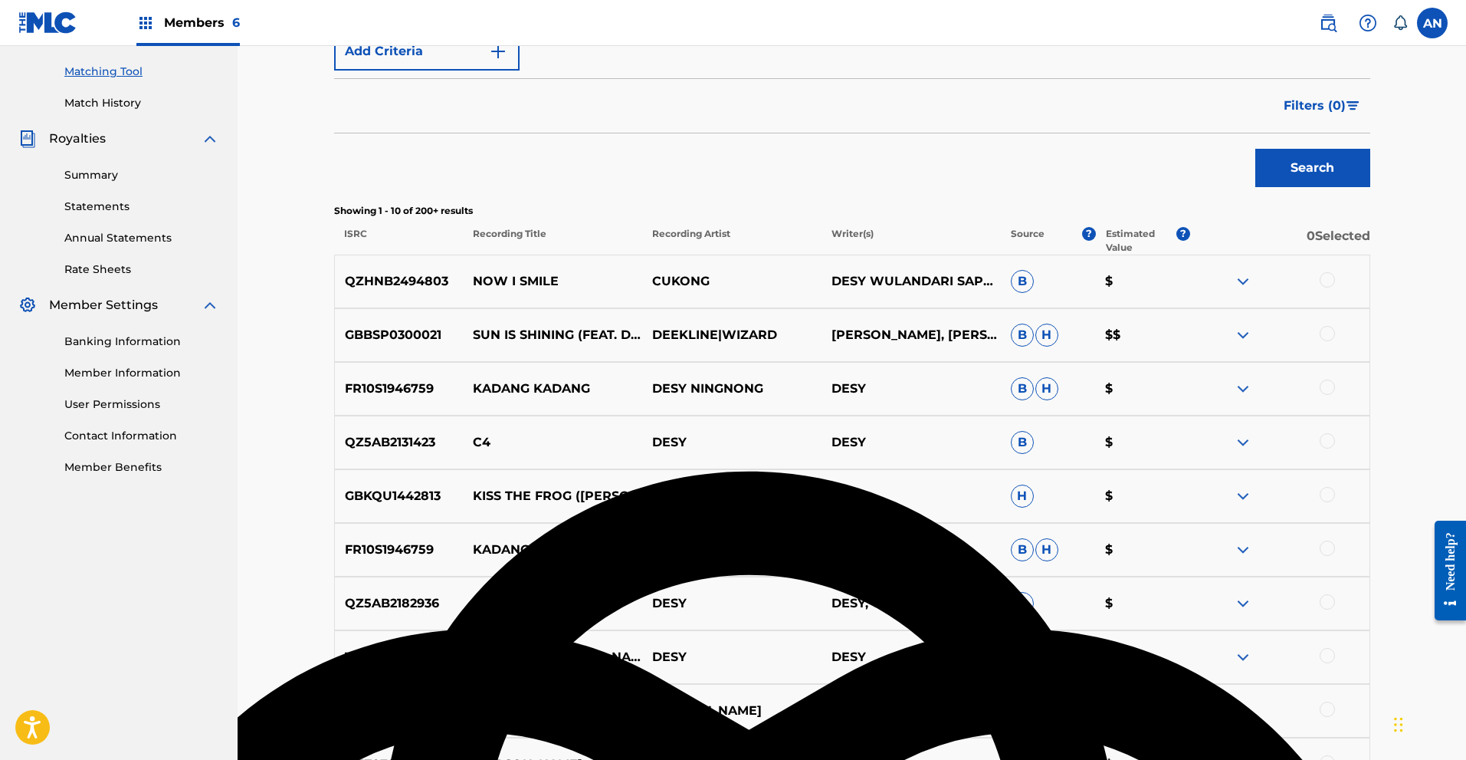
click at [1245, 282] on img at bounding box center [1243, 281] width 18 height 18
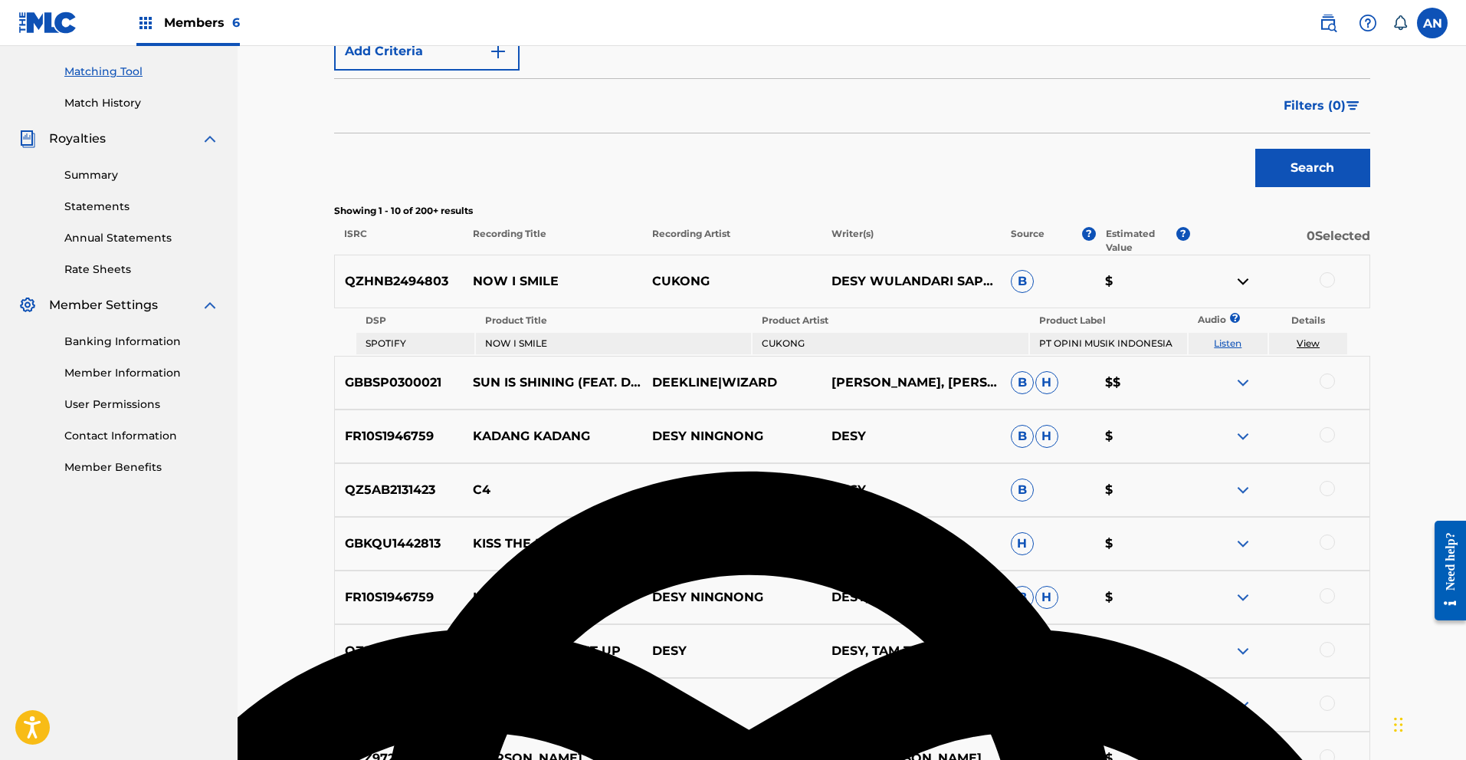
scroll to position [230, 0]
